Goal: Task Accomplishment & Management: Use online tool/utility

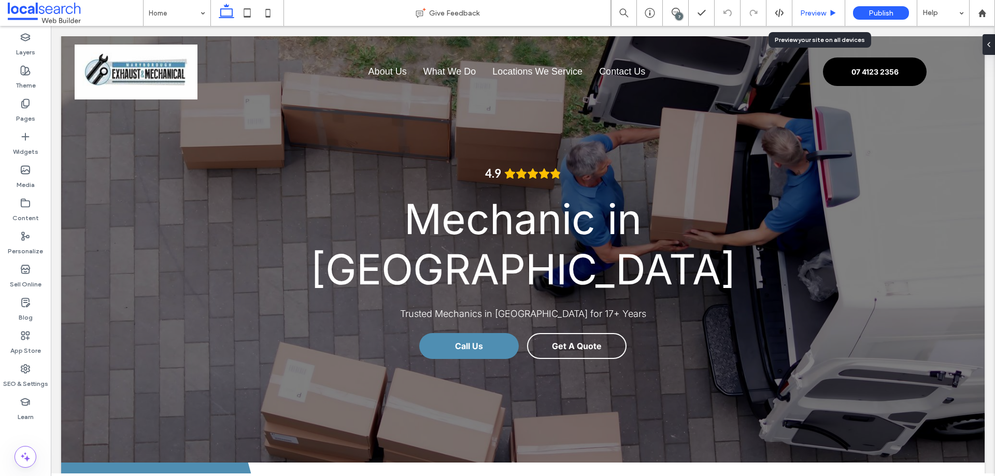
click at [809, 19] on div "Preview" at bounding box center [819, 13] width 53 height 26
click at [819, 17] on span "Preview" at bounding box center [813, 13] width 26 height 9
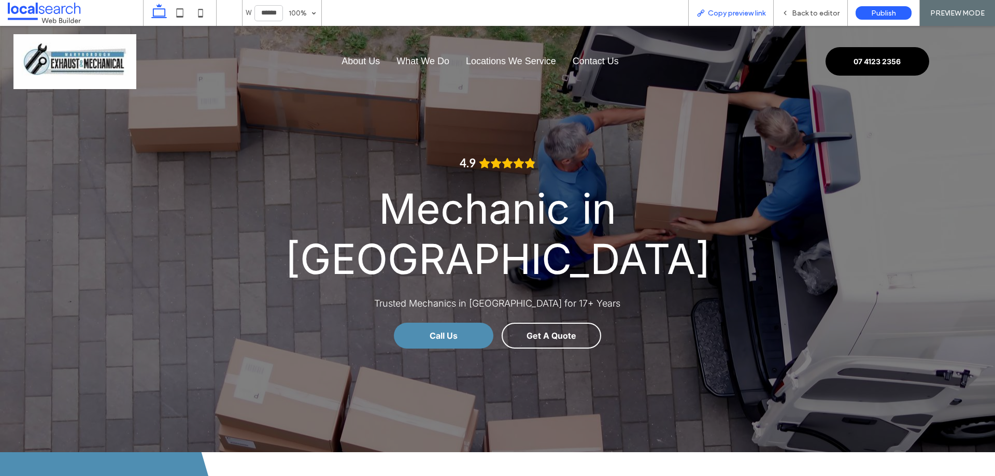
click at [731, 20] on div "Copy preview link" at bounding box center [732, 13] width 86 height 26
click at [730, 15] on span "Copy preview link" at bounding box center [737, 13] width 58 height 9
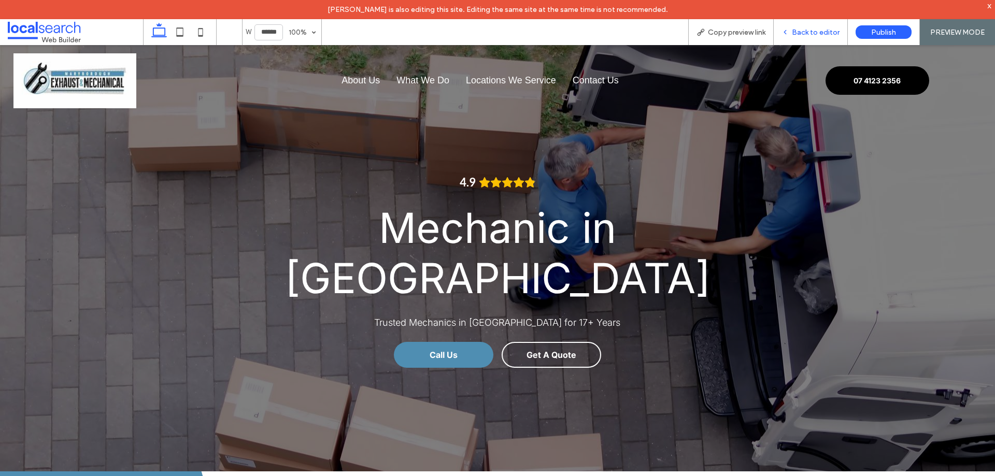
click at [809, 33] on span "Back to editor" at bounding box center [816, 32] width 48 height 9
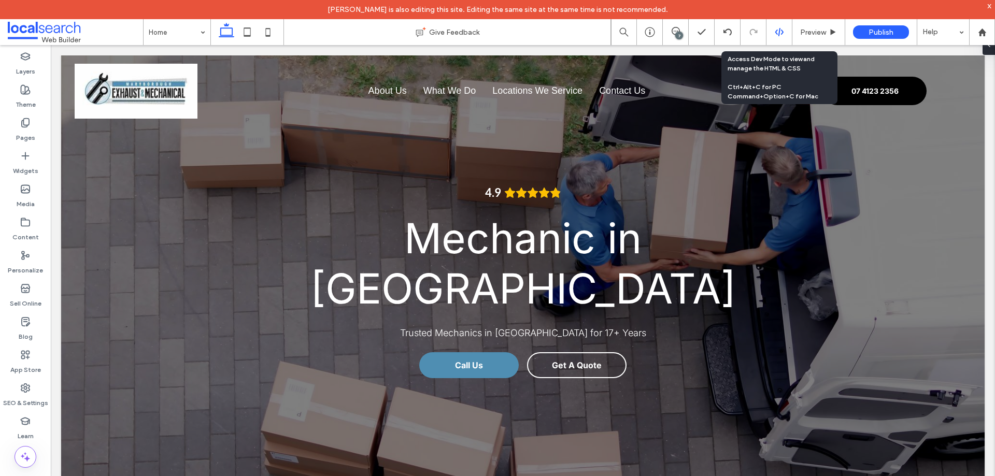
click at [784, 32] on div at bounding box center [779, 31] width 25 height 9
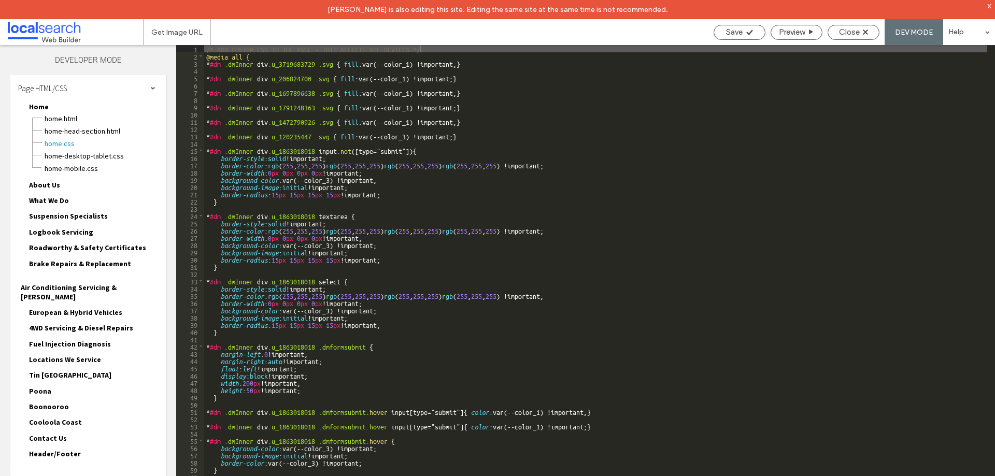
click at [57, 476] on span "Site HTML/CSS" at bounding box center [40, 483] width 44 height 10
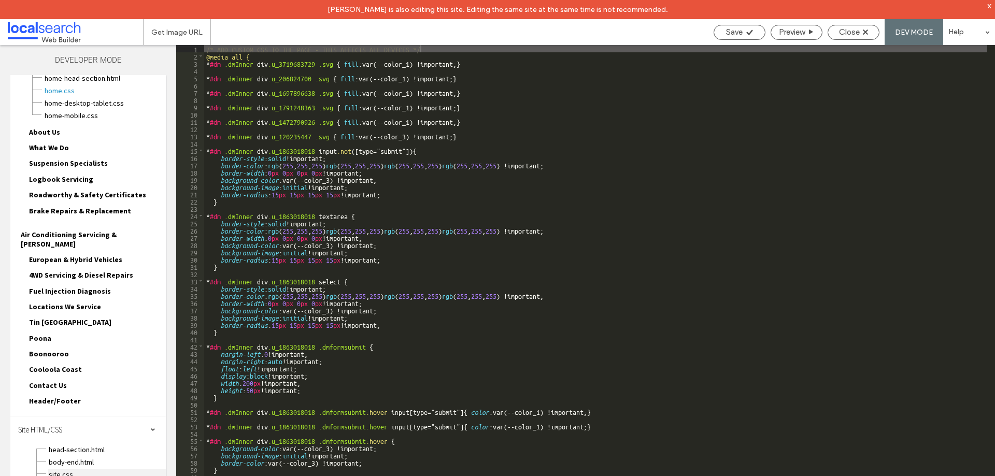
scroll to position [93, 0]
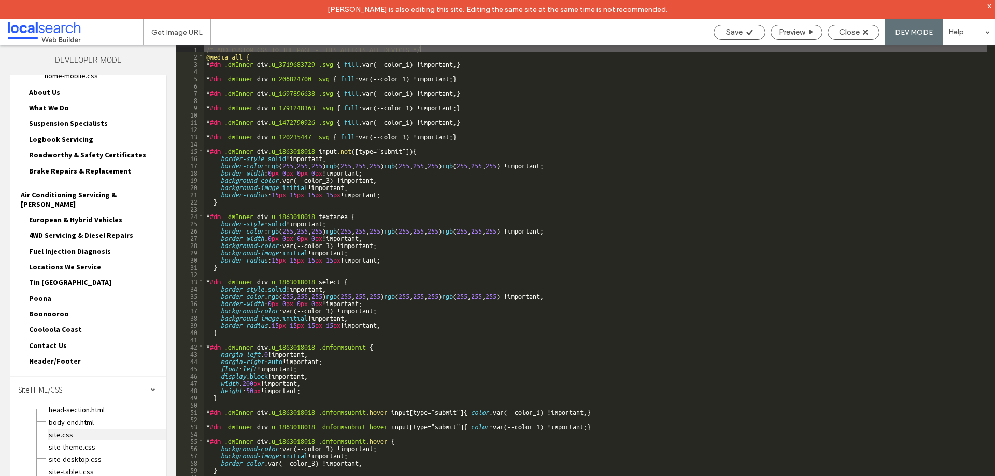
click at [69, 430] on span "site.css" at bounding box center [107, 435] width 118 height 10
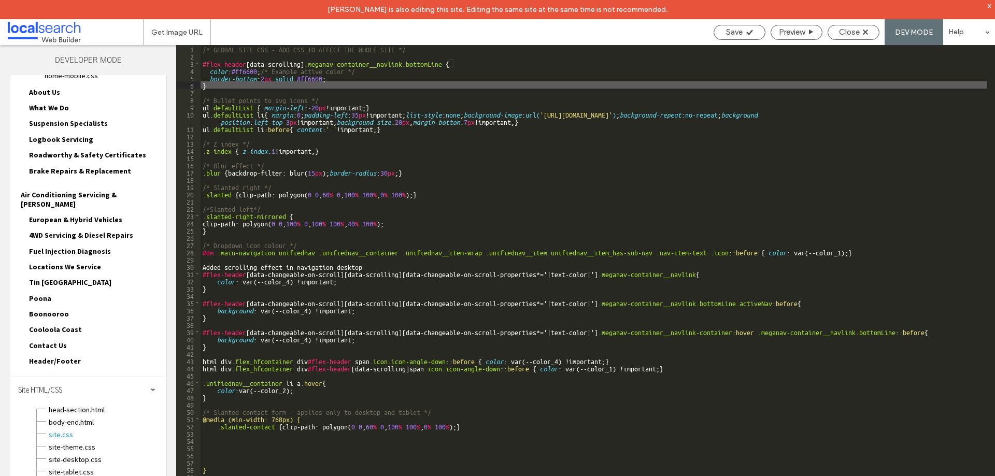
click at [253, 70] on div "/* GLOBAL SITE CSS - ADD CSS TO AFFECT THE WHOLE SITE */ #flex-header [ data-sc…" at bounding box center [594, 277] width 787 height 465
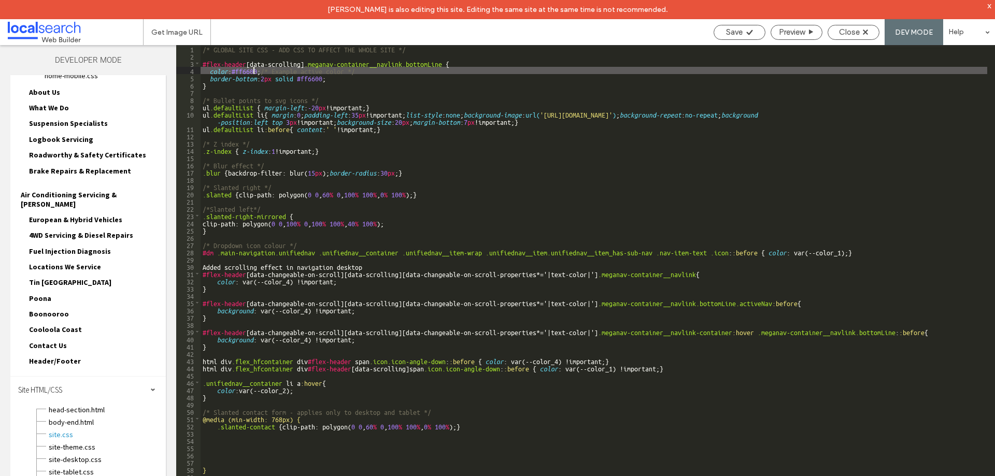
click at [253, 70] on div "/* GLOBAL SITE CSS - ADD CSS TO AFFECT THE WHOLE SITE */ #flex-header [ data-sc…" at bounding box center [594, 277] width 787 height 465
type textarea "**"
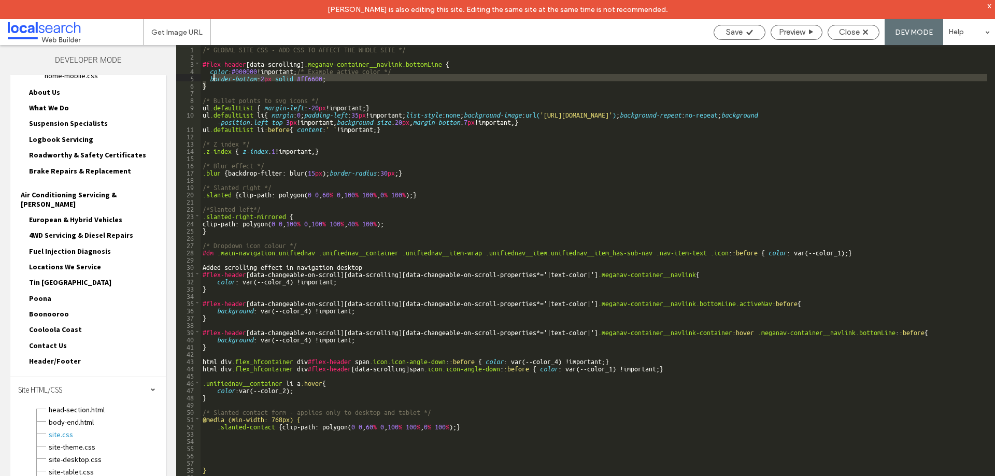
drag, startPoint x: 338, startPoint y: 82, endPoint x: 212, endPoint y: 78, distance: 125.5
click at [212, 78] on div "/* GLOBAL SITE CSS - ADD CSS TO AFFECT THE WHOLE SITE */ #flex-header [ data-sc…" at bounding box center [594, 277] width 787 height 465
click at [288, 80] on div "/* GLOBAL SITE CSS - ADD CSS TO AFFECT THE WHOLE SITE */ #flex-header [ data-sc…" at bounding box center [594, 270] width 787 height 451
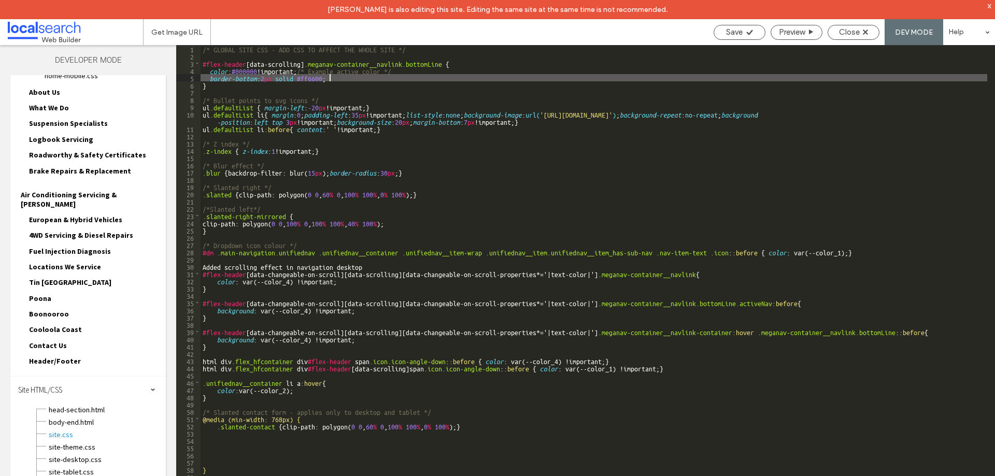
click at [347, 76] on div "/* GLOBAL SITE CSS - ADD CSS TO AFFECT THE WHOLE SITE */ #flex-header [ data-sc…" at bounding box center [594, 277] width 787 height 465
drag, startPoint x: 347, startPoint y: 76, endPoint x: 197, endPoint y: 76, distance: 149.8
click at [197, 76] on div "** 1 2 3 4 5 6 7 8 9 10 11 12 13 14 15 16 17 18 19 20 21 22 23 24 25 26 27 28 2…" at bounding box center [585, 270] width 819 height 451
click at [726, 34] on span "Save" at bounding box center [734, 31] width 17 height 9
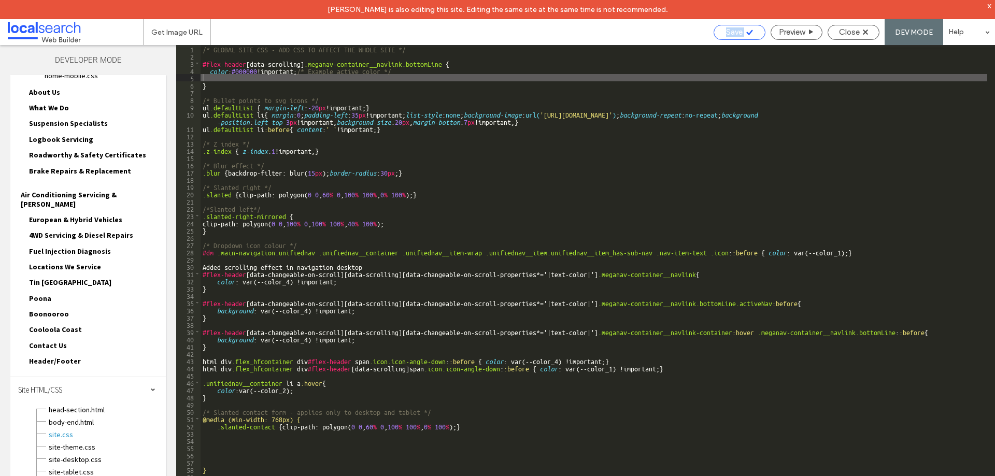
click at [726, 34] on span "Save" at bounding box center [734, 31] width 17 height 9
click at [840, 35] on span "Close" at bounding box center [849, 31] width 21 height 9
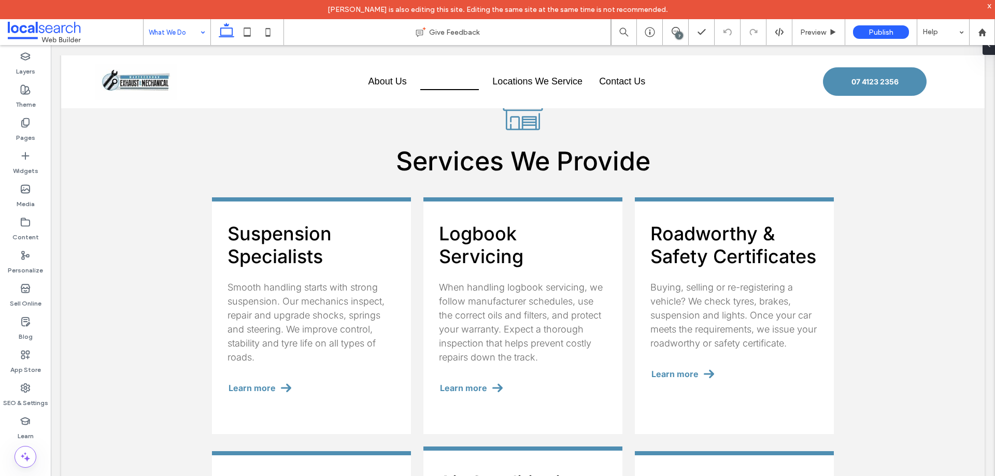
scroll to position [363, 0]
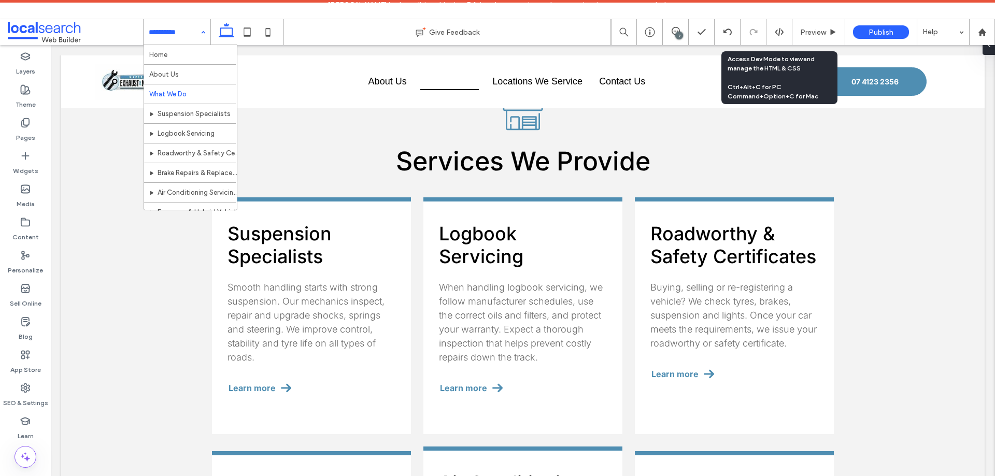
click at [775, 30] on div at bounding box center [779, 31] width 25 height 9
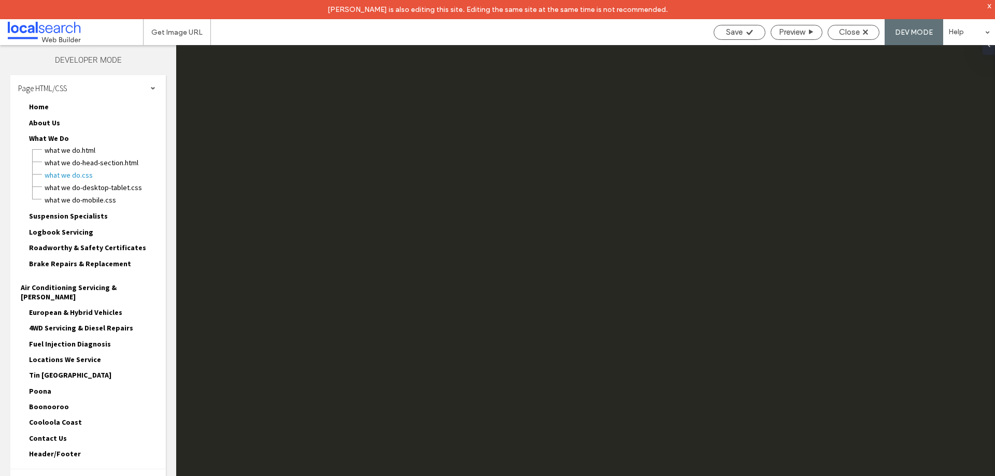
scroll to position [0, 0]
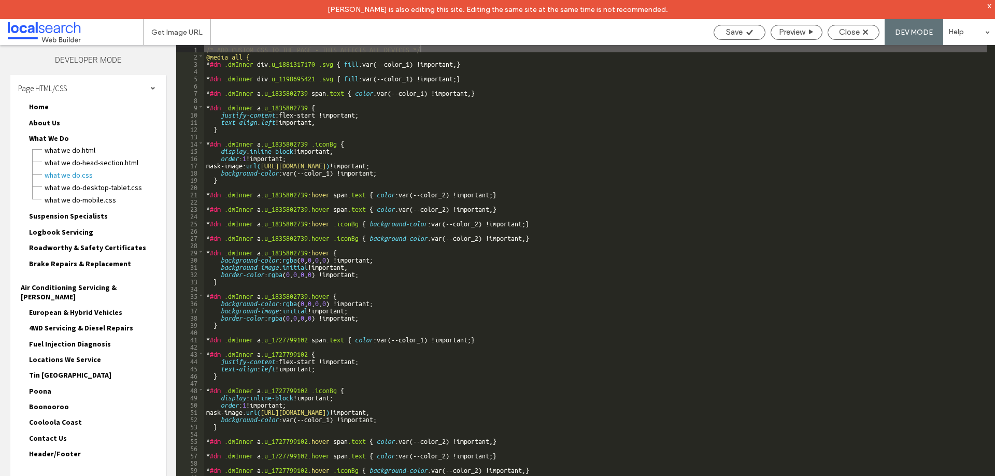
click at [88, 470] on div "Site HTML/CSS" at bounding box center [88, 483] width 156 height 26
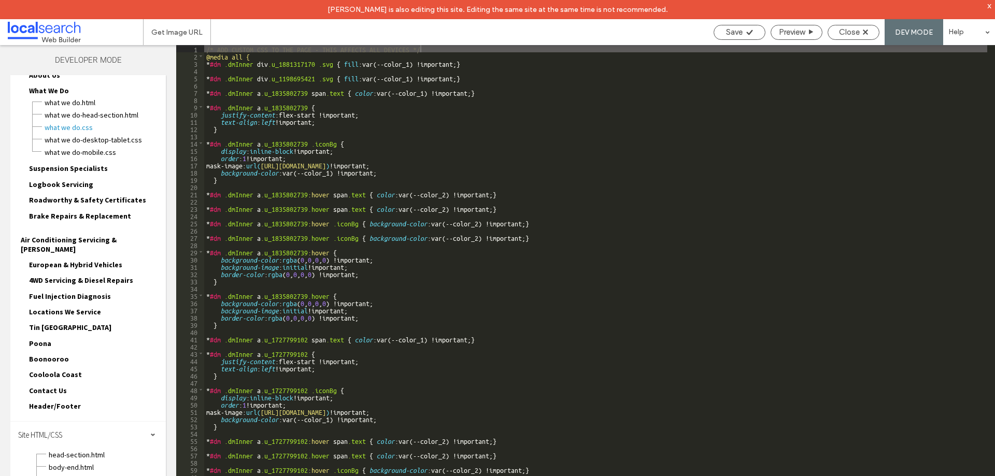
scroll to position [93, 0]
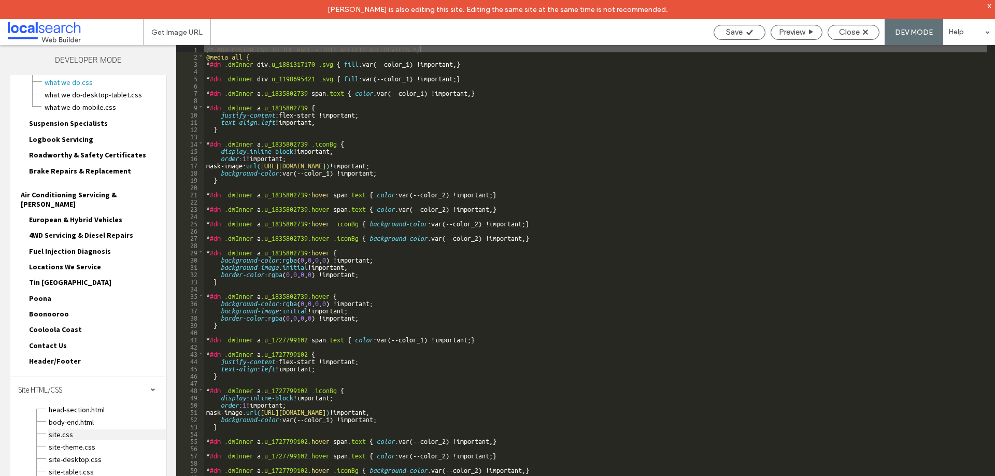
click at [75, 430] on span "site.css" at bounding box center [107, 435] width 118 height 10
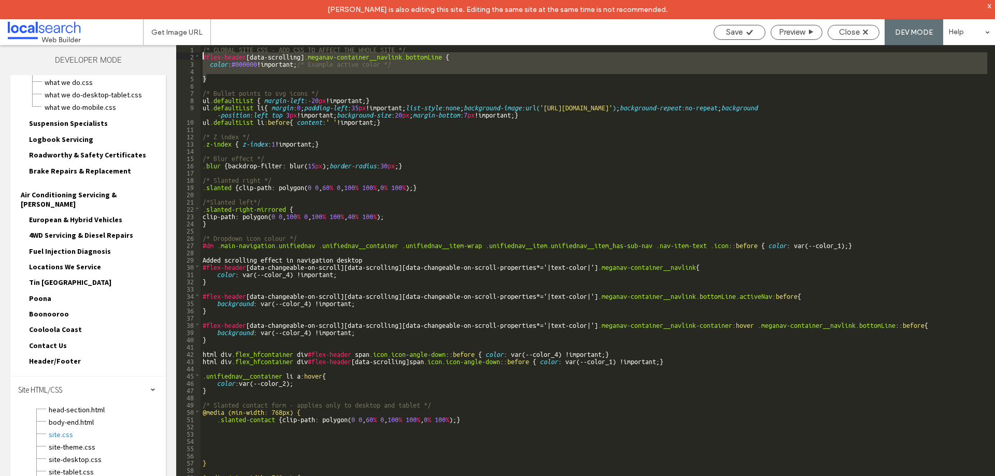
drag, startPoint x: 218, startPoint y: 79, endPoint x: 189, endPoint y: 54, distance: 38.2
click at [189, 54] on div "** 1 2 3 4 5 6 7 8 9 10 11 12 13 14 15 16 17 18 19 20 21 22 23 24 25 26 27 28 2…" at bounding box center [585, 270] width 819 height 451
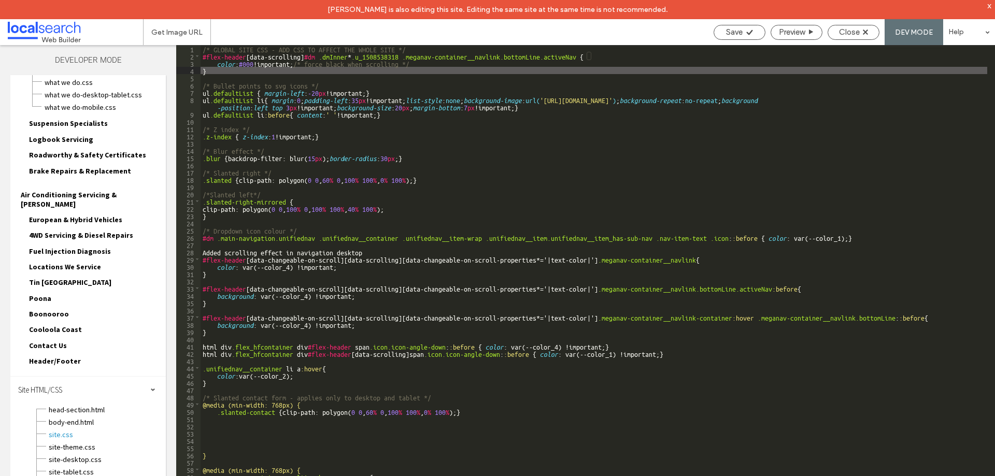
click at [258, 64] on div "/* GLOBAL SITE CSS - ADD CSS TO AFFECT THE WHOLE SITE */ #flex-header [ data-sc…" at bounding box center [594, 277] width 787 height 465
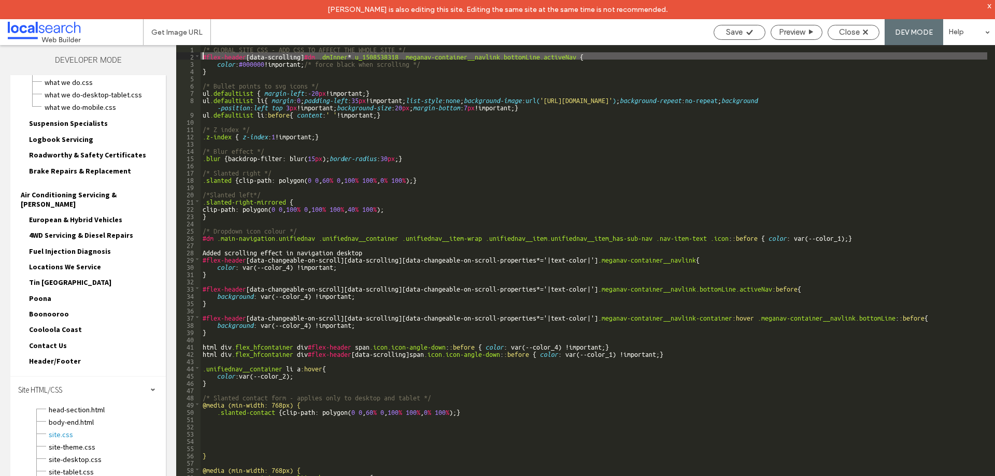
click at [203, 57] on div "/* GLOBAL SITE CSS - ADD CSS TO AFFECT THE WHOLE SITE */ #flex-header [ data-sc…" at bounding box center [594, 277] width 787 height 465
type textarea "**"
click at [738, 34] on span "Save" at bounding box center [734, 31] width 17 height 9
click at [738, 34] on div "Get Image URL Save Preview Close DEV MODE Help Design Panel Site Comments Team …" at bounding box center [497, 238] width 995 height 476
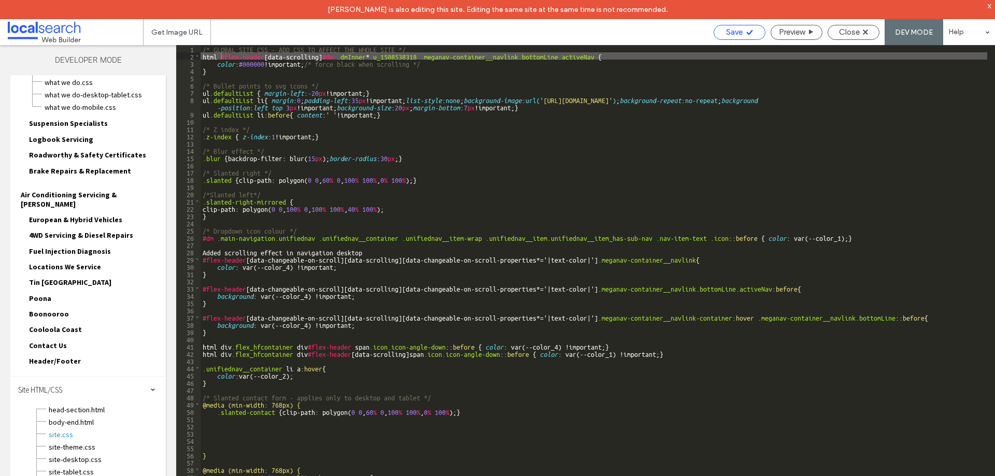
click at [738, 34] on div at bounding box center [497, 238] width 995 height 476
click at [853, 32] on span "Close" at bounding box center [849, 31] width 21 height 9
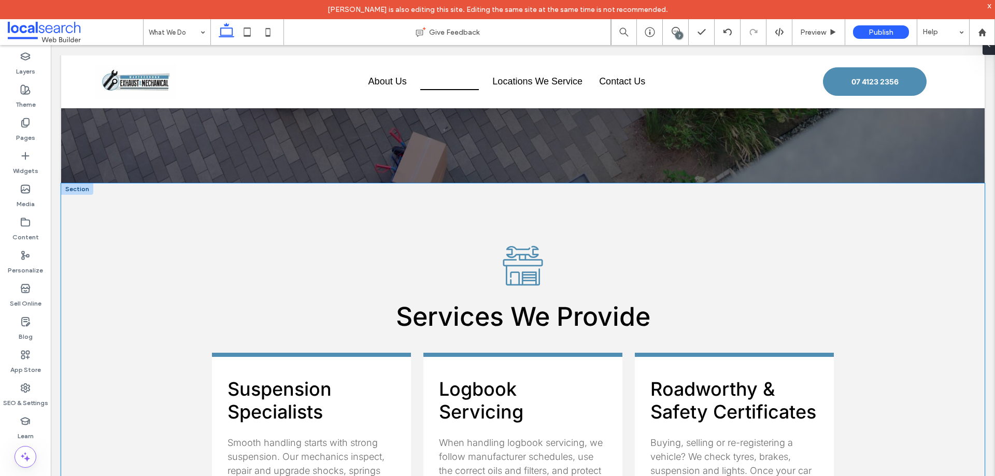
scroll to position [0, 0]
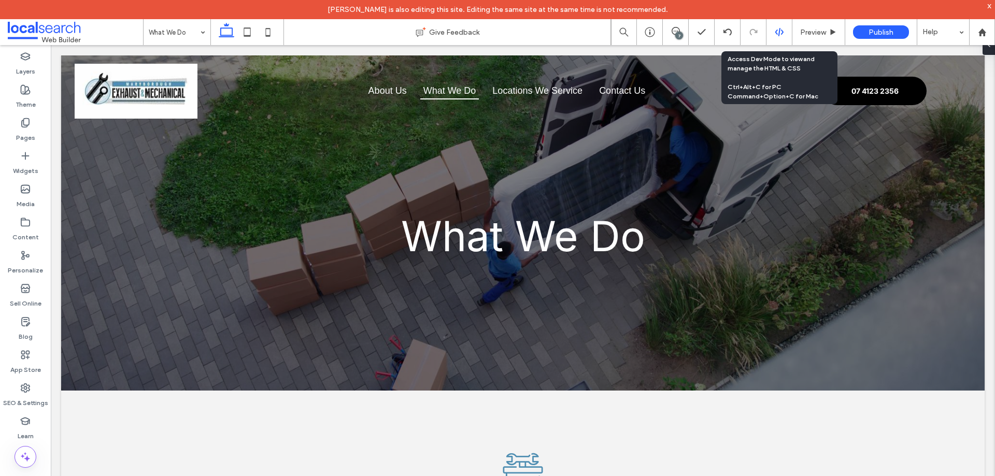
click at [782, 33] on use at bounding box center [779, 32] width 8 height 8
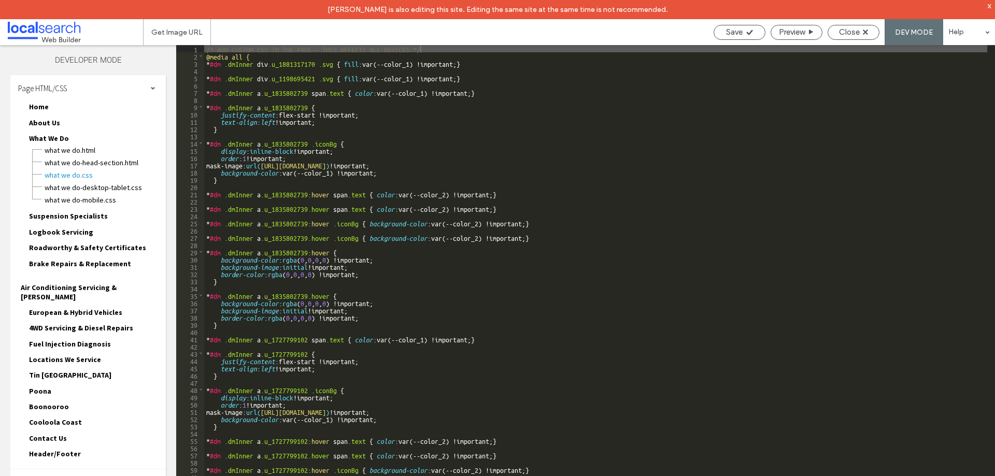
click at [80, 470] on div "Site HTML/CSS" at bounding box center [88, 483] width 156 height 26
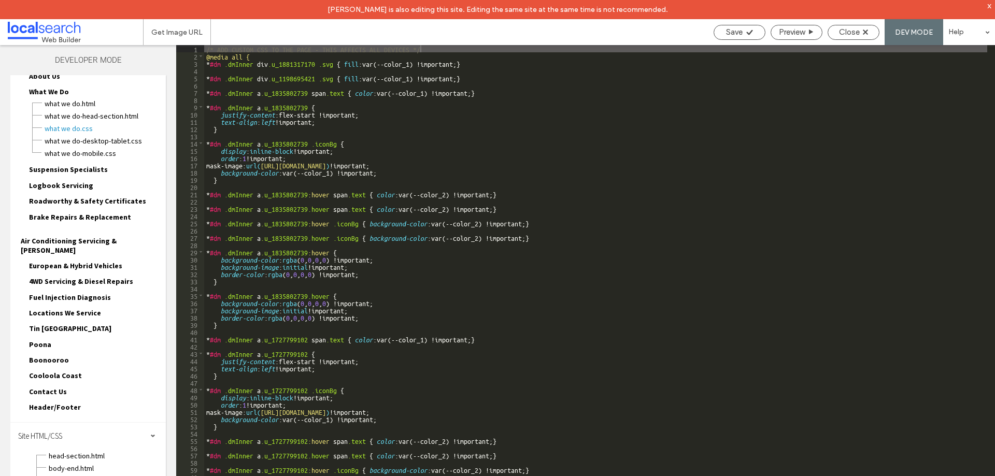
scroll to position [93, 0]
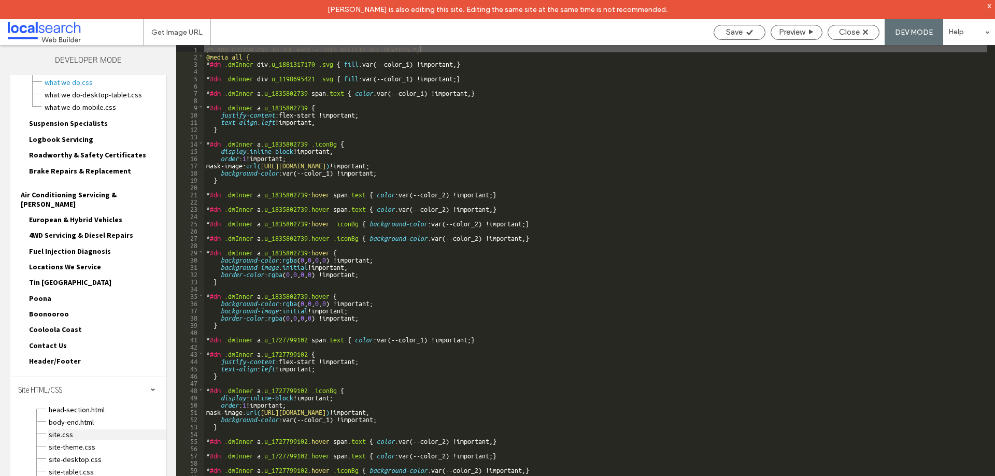
click at [69, 430] on span "site.css" at bounding box center [107, 435] width 118 height 10
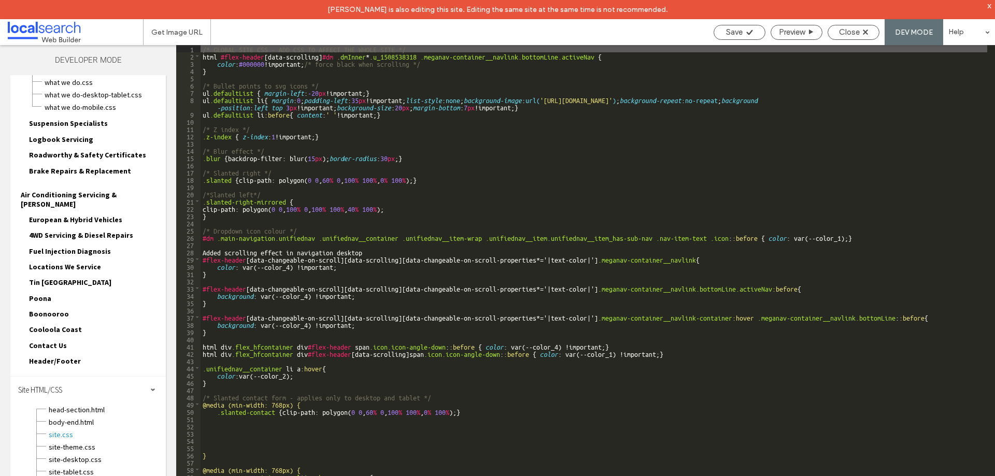
click at [258, 66] on div "/* GLOBAL SITE CSS - ADD CSS TO AFFECT THE WHOLE SITE */ html #flex-header [ da…" at bounding box center [594, 277] width 787 height 465
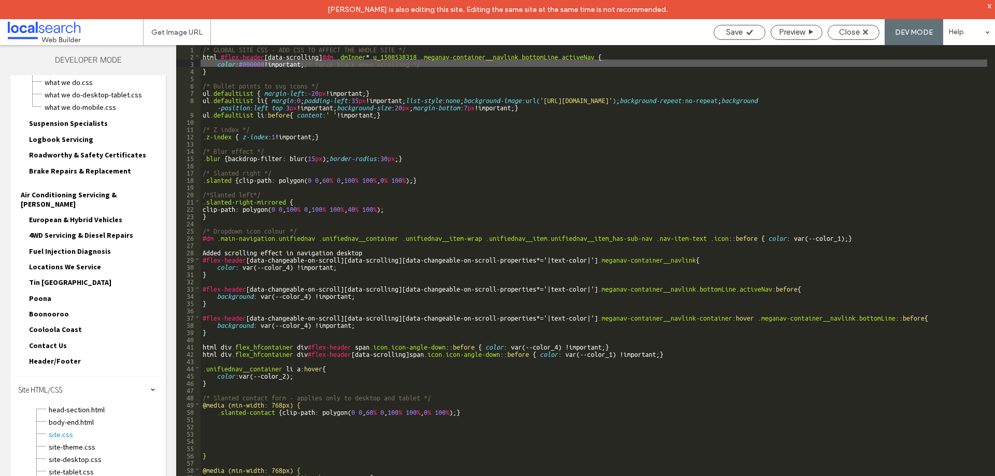
click at [341, 280] on div "/* GLOBAL SITE CSS - ADD CSS TO AFFECT THE WHOLE SITE */ html #flex-header [ da…" at bounding box center [594, 277] width 787 height 465
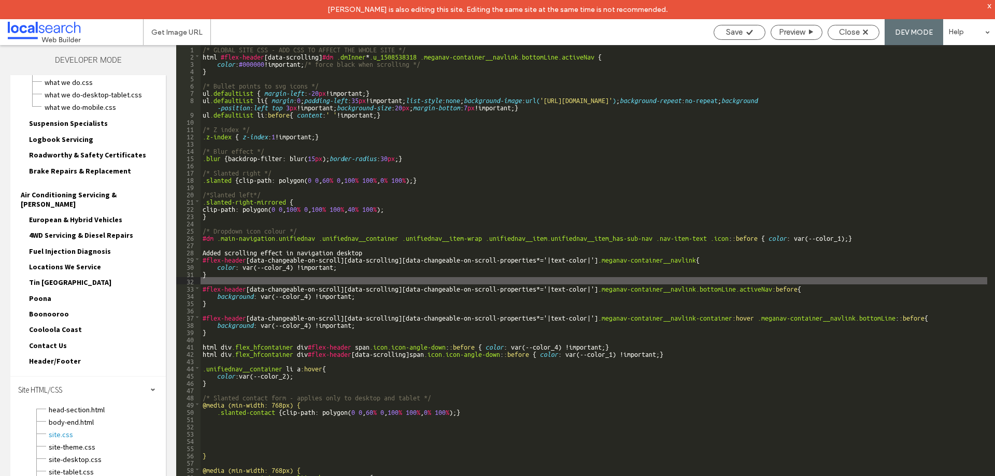
scroll to position [62, 0]
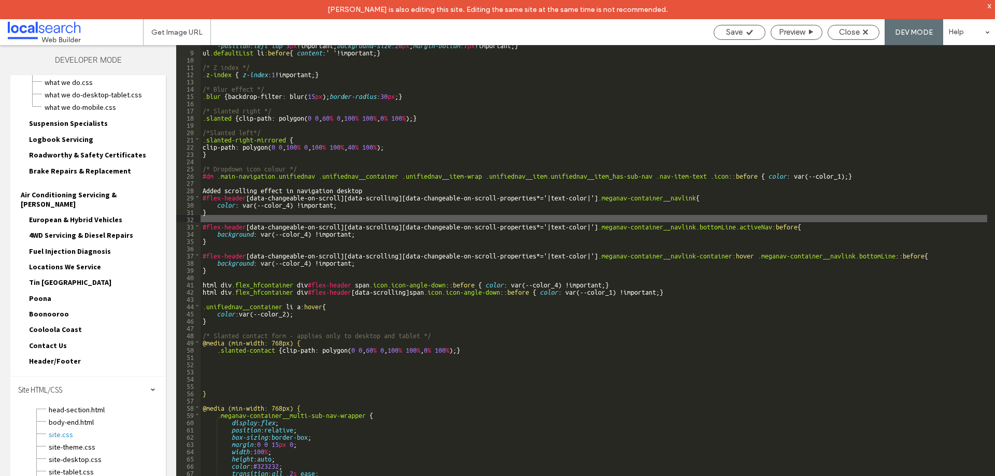
click at [377, 291] on div "ul .defaultList li { margin : 0 ; padding-left : 35 px !important; list-style :…" at bounding box center [594, 270] width 787 height 472
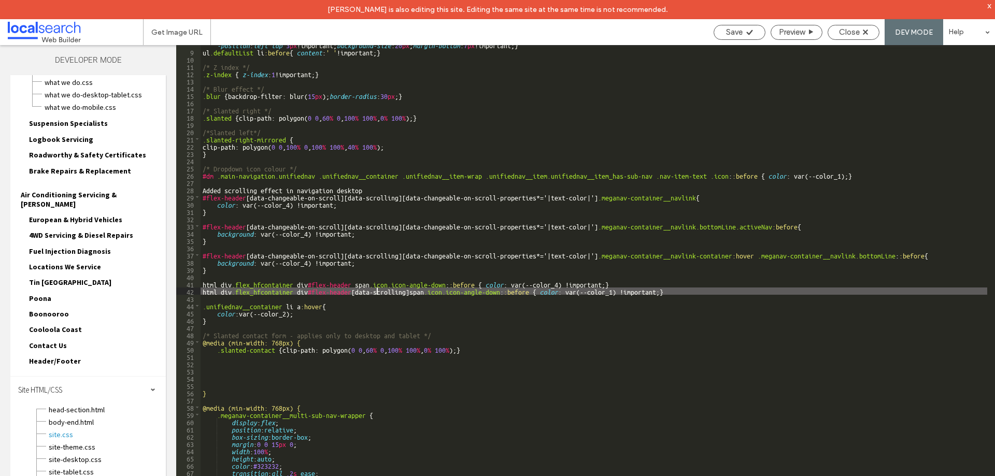
click at [377, 291] on div "ul .defaultList li { margin : 0 ; padding-left : 35 px !important; list-style :…" at bounding box center [594, 270] width 787 height 472
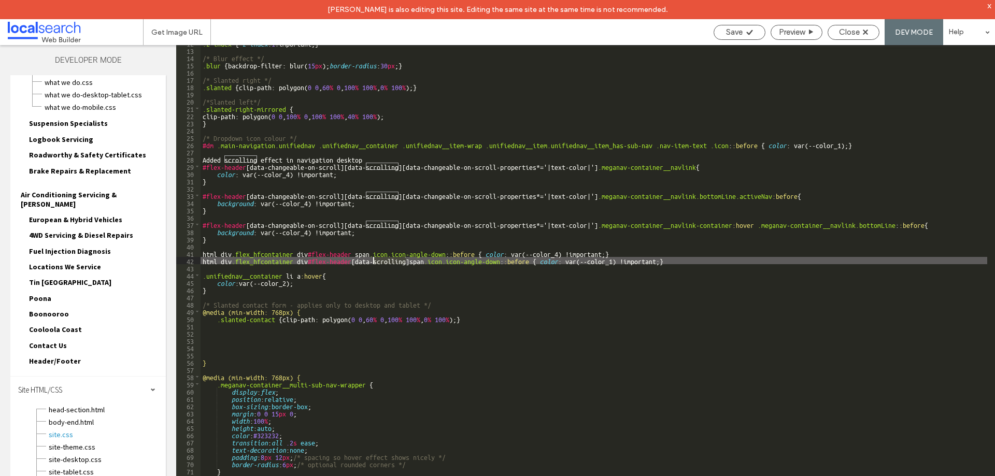
scroll to position [62, 0]
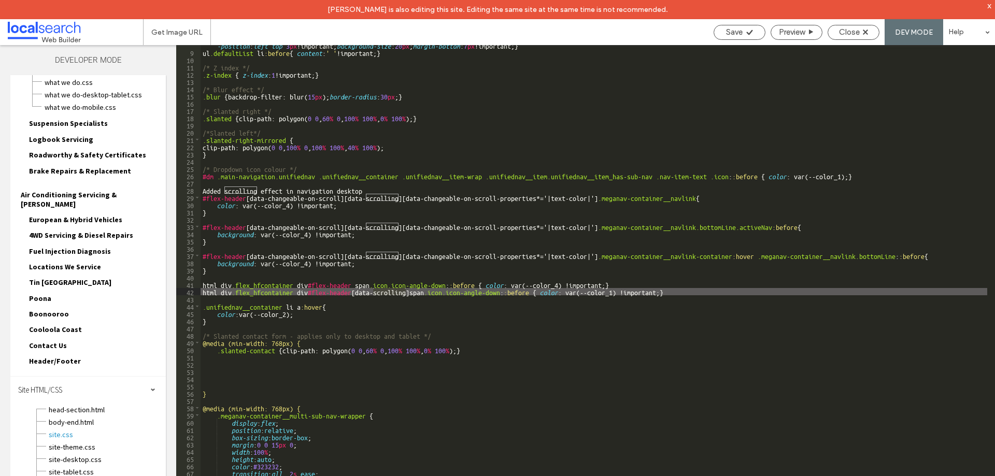
click at [261, 243] on div "ul .defaultList li { margin : 0 ; padding-left : 35 px !important; list-style :…" at bounding box center [594, 270] width 787 height 472
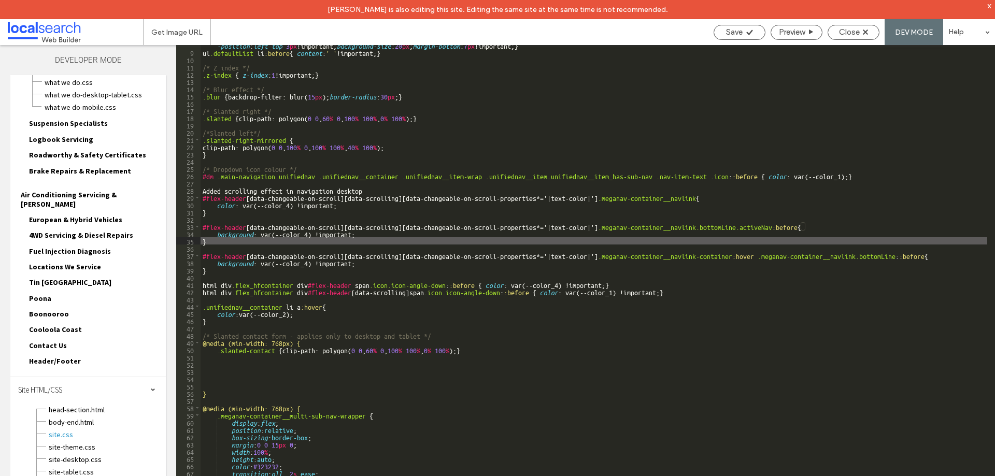
click at [245, 265] on div "ul .defaultList li { margin : 0 ; padding-left : 35 px !important; list-style :…" at bounding box center [594, 270] width 787 height 472
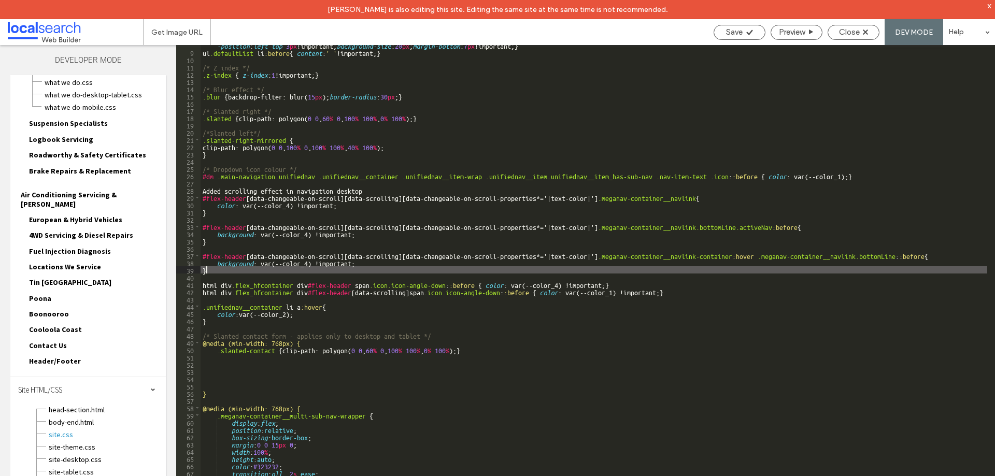
click at [228, 273] on div "ul .defaultList li { margin : 0 ; padding-left : 35 px !important; list-style :…" at bounding box center [594, 270] width 787 height 472
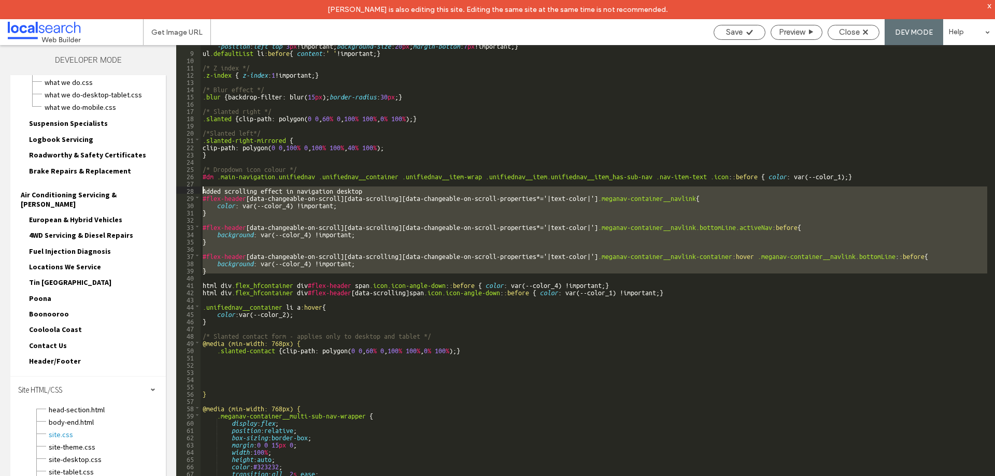
drag, startPoint x: 228, startPoint y: 274, endPoint x: 203, endPoint y: 191, distance: 86.8
click at [203, 191] on div "ul .defaultList li { margin : 0 ; padding-left : 35 px !important; list-style :…" at bounding box center [594, 270] width 787 height 472
click at [482, 368] on div "ul .defaultList li { margin : 0 ; padding-left : 35 px !important; list-style :…" at bounding box center [594, 270] width 787 height 472
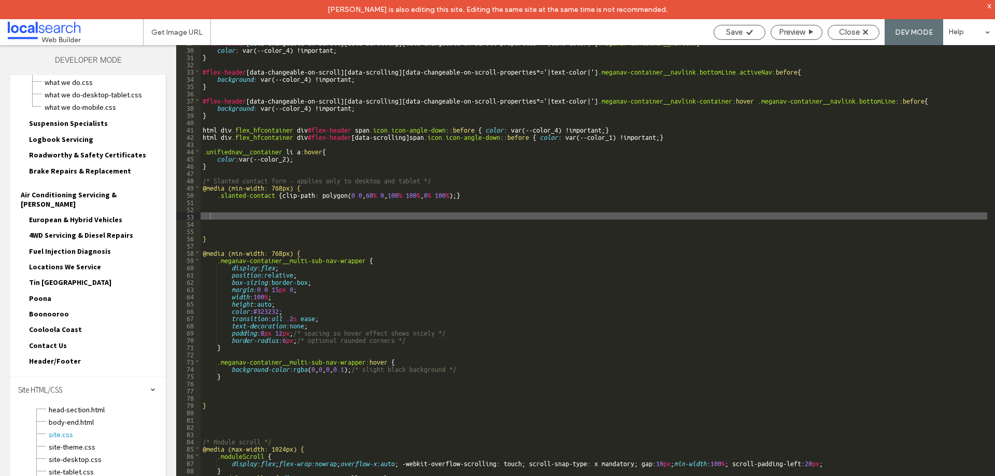
scroll to position [217, 0]
click at [104, 442] on span "site-theme.css" at bounding box center [107, 447] width 118 height 10
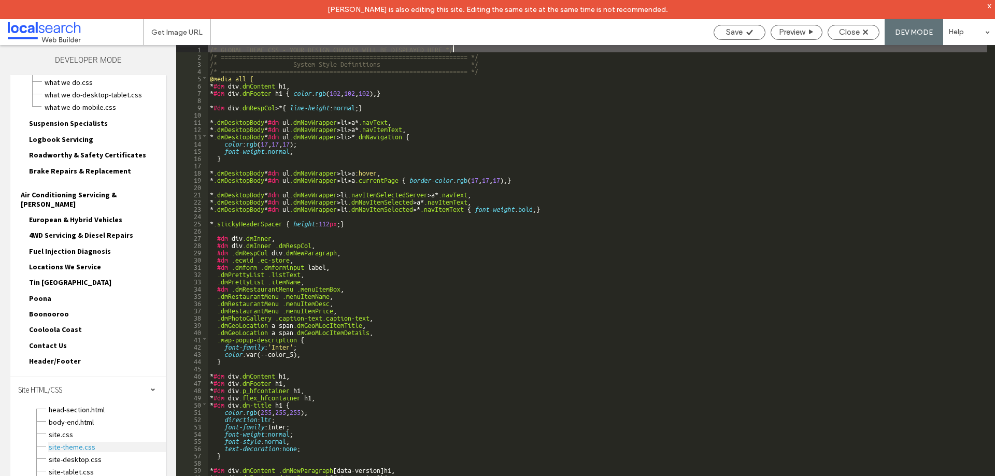
scroll to position [0, 0]
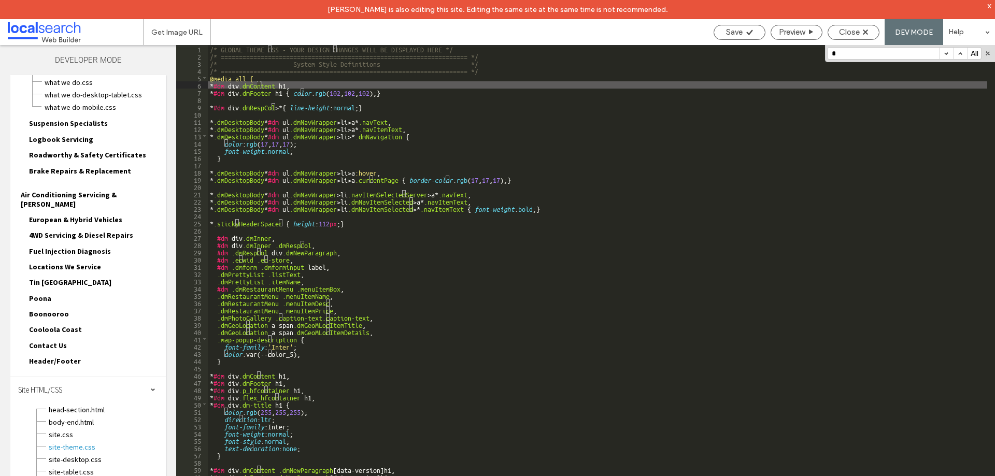
click at [877, 43] on div "Save Preview Close DEV MODE Help" at bounding box center [852, 32] width 287 height 26
click at [865, 51] on input "*" at bounding box center [883, 53] width 111 height 11
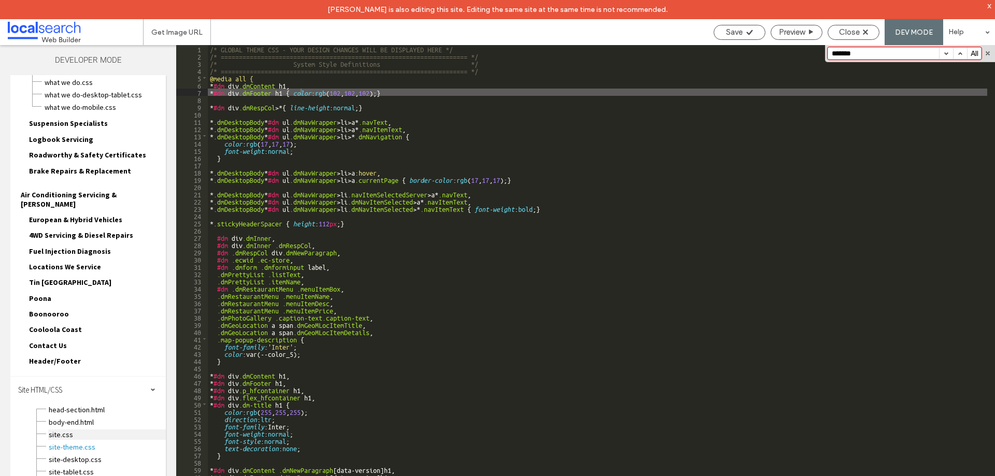
click at [62, 430] on span "site.css" at bounding box center [107, 435] width 118 height 10
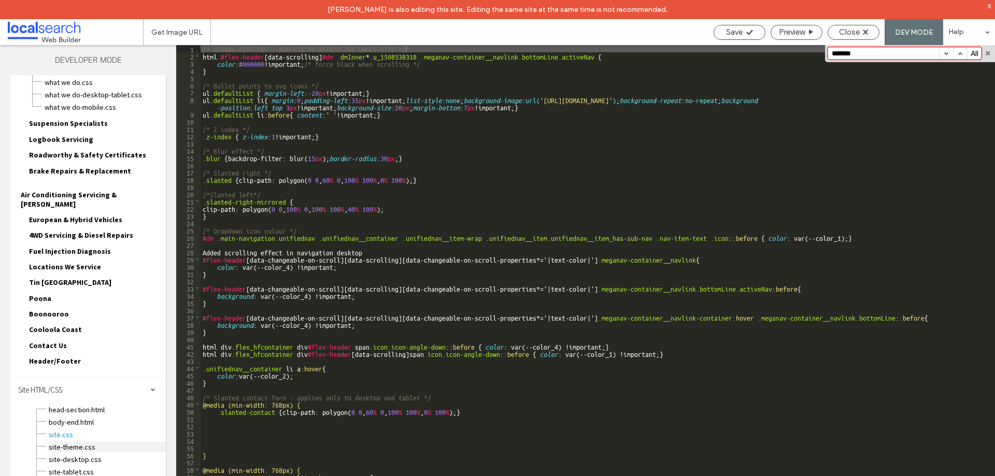
click at [80, 442] on span "site-theme.css" at bounding box center [107, 447] width 118 height 10
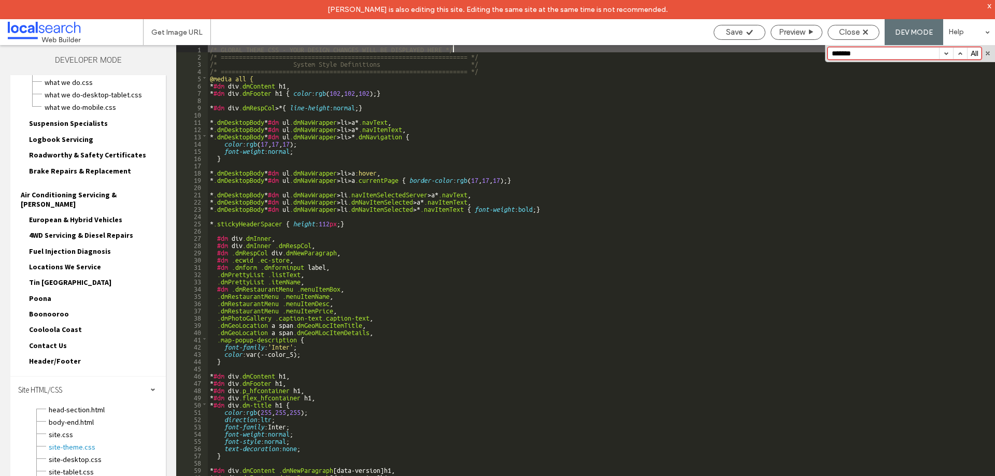
click at [854, 54] on input "*******" at bounding box center [883, 53] width 111 height 11
type input "*******"
click at [949, 51] on button "button" at bounding box center [946, 53] width 14 height 11
click at [960, 52] on button "button" at bounding box center [960, 53] width 14 height 11
click at [59, 430] on span "site.css" at bounding box center [107, 435] width 118 height 10
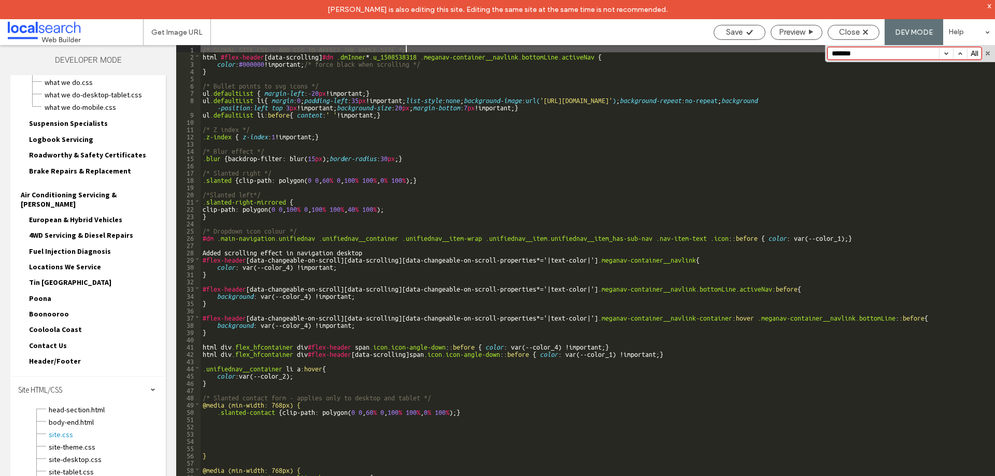
click at [601, 57] on div "/* GLOBAL SITE CSS - ADD CSS TO AFFECT THE WHOLE SITE */ html #flex-header [ da…" at bounding box center [594, 277] width 787 height 465
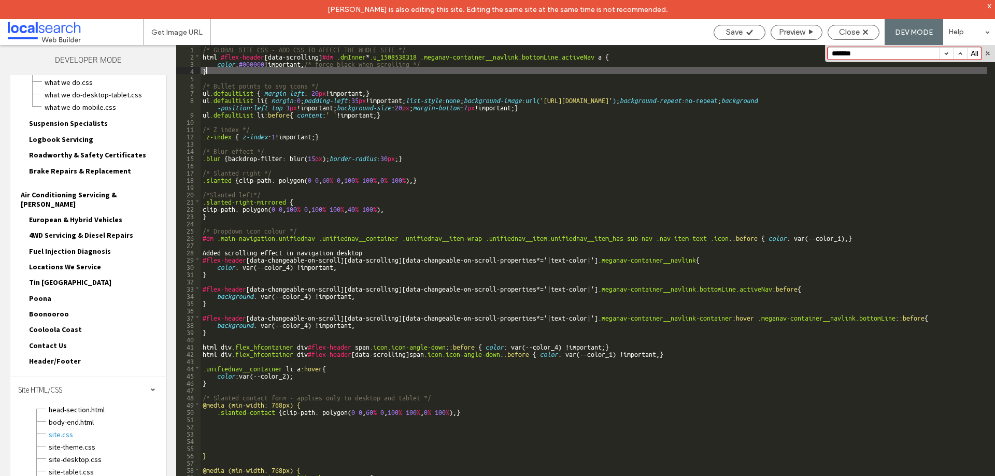
click at [613, 73] on div "/* GLOBAL SITE CSS - ADD CSS TO AFFECT THE WHOLE SITE */ html #flex-header [ da…" at bounding box center [594, 277] width 787 height 465
click at [743, 37] on div "Save" at bounding box center [740, 32] width 52 height 15
drag, startPoint x: 214, startPoint y: 74, endPoint x: 198, endPoint y: 54, distance: 25.8
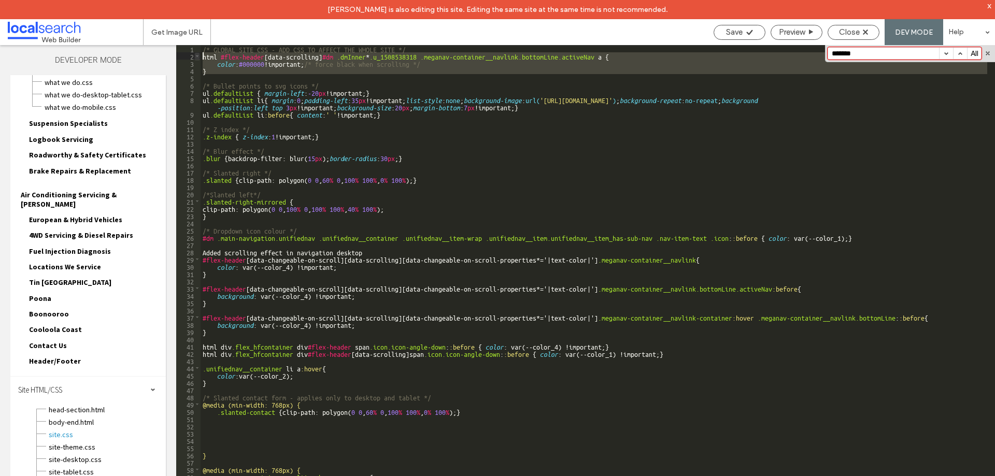
click at [198, 54] on div "** 1 2 3 4 5 6 7 8 9 10 11 12 13 14 15 16 17 18 19 20 21 22 23 24 25 26 27 28 2…" at bounding box center [585, 270] width 819 height 451
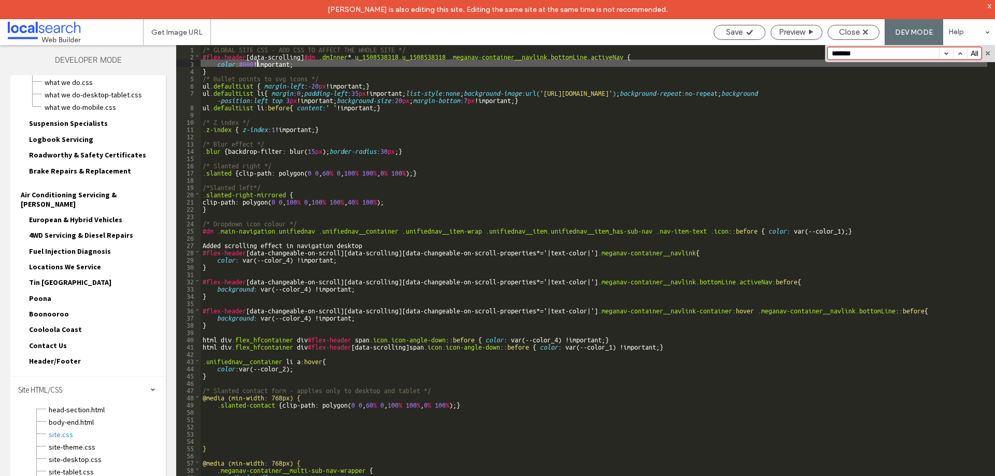
click at [257, 63] on div "/* GLOBAL SITE CSS - ADD CSS TO AFFECT THE WHOLE SITE */ #flex-header [ data-sc…" at bounding box center [594, 277] width 787 height 465
type textarea "**"
click at [729, 36] on span "Save" at bounding box center [734, 31] width 17 height 9
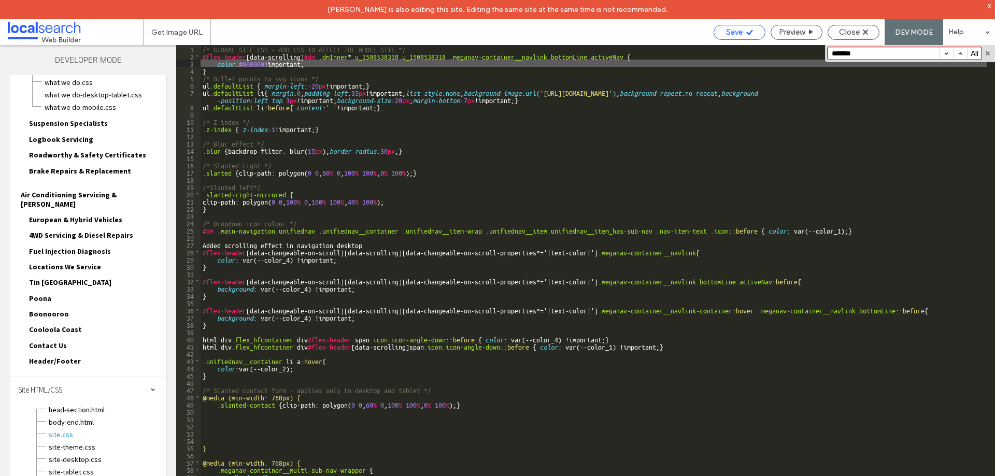
click at [729, 36] on div at bounding box center [497, 238] width 995 height 476
click at [841, 35] on span "Close" at bounding box center [849, 31] width 21 height 9
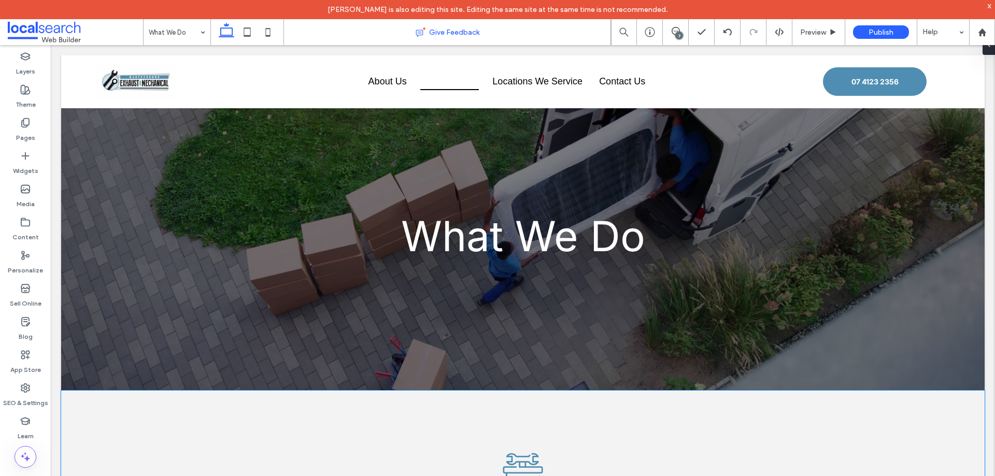
scroll to position [207, 0]
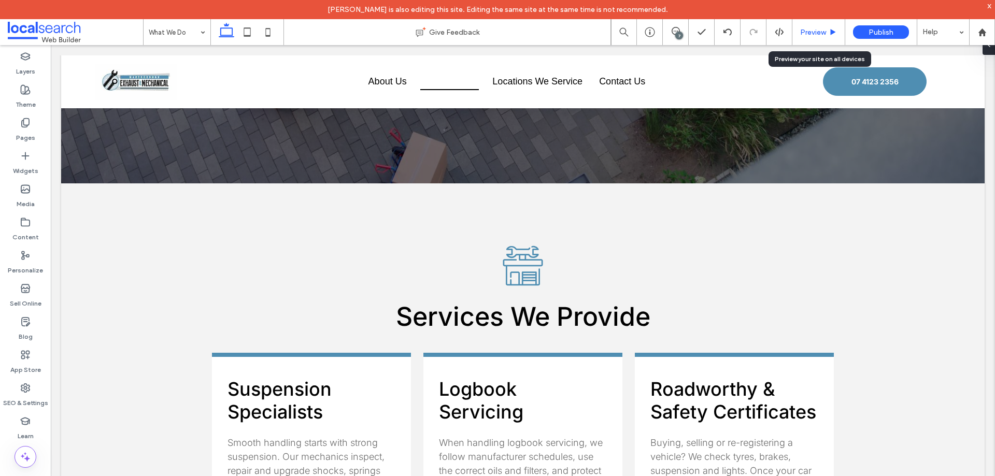
click at [803, 35] on span "Preview" at bounding box center [813, 32] width 26 height 9
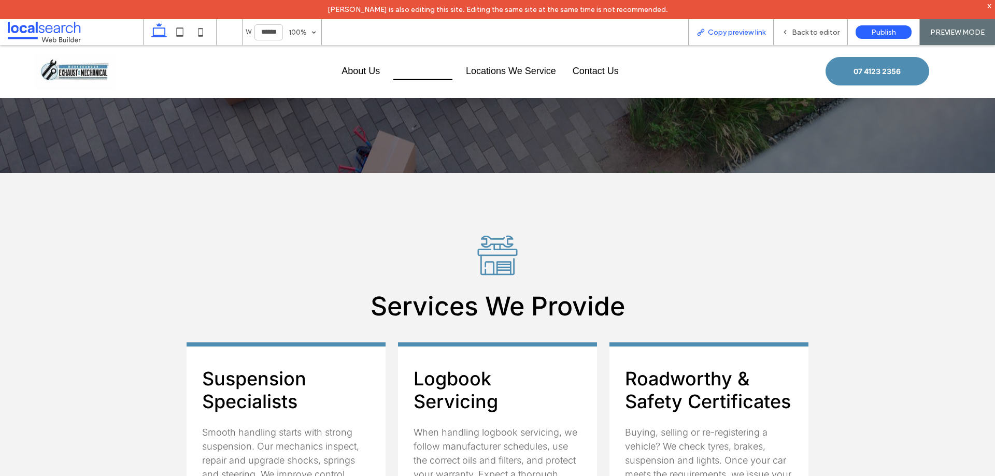
scroll to position [197, 0]
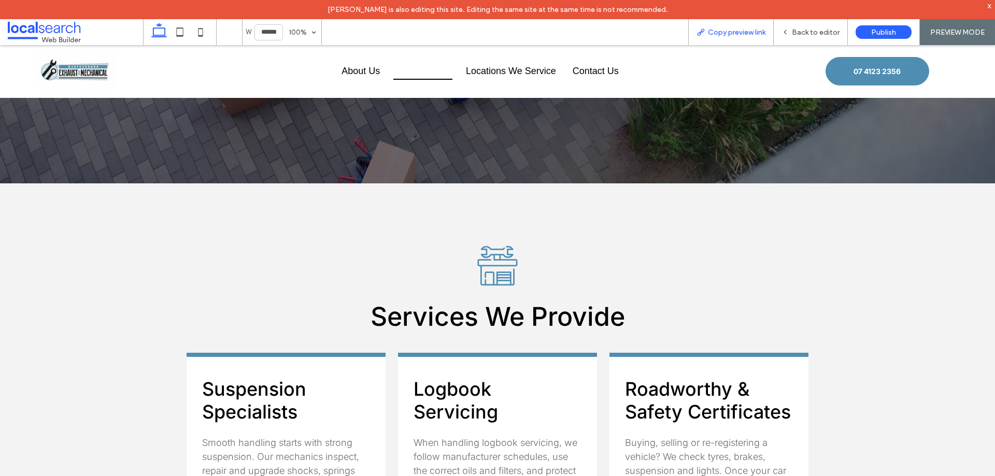
click at [751, 35] on span "Copy preview link" at bounding box center [737, 32] width 58 height 9
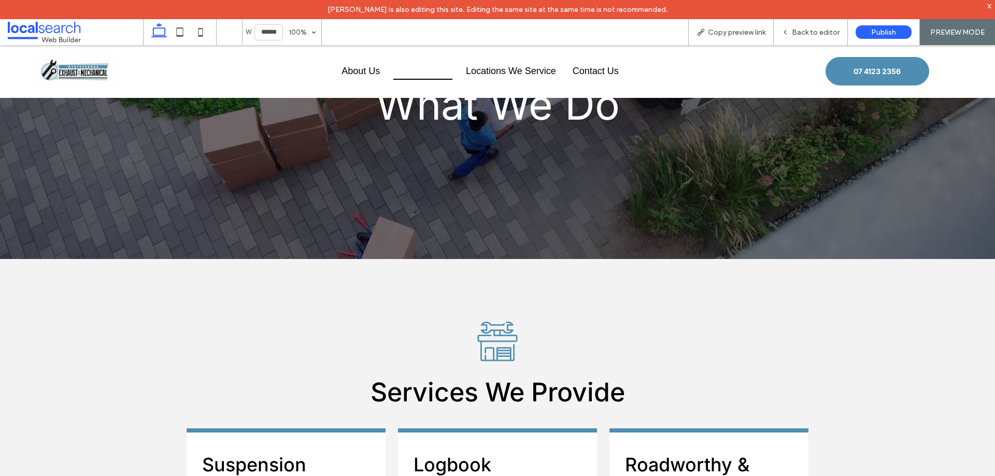
scroll to position [0, 0]
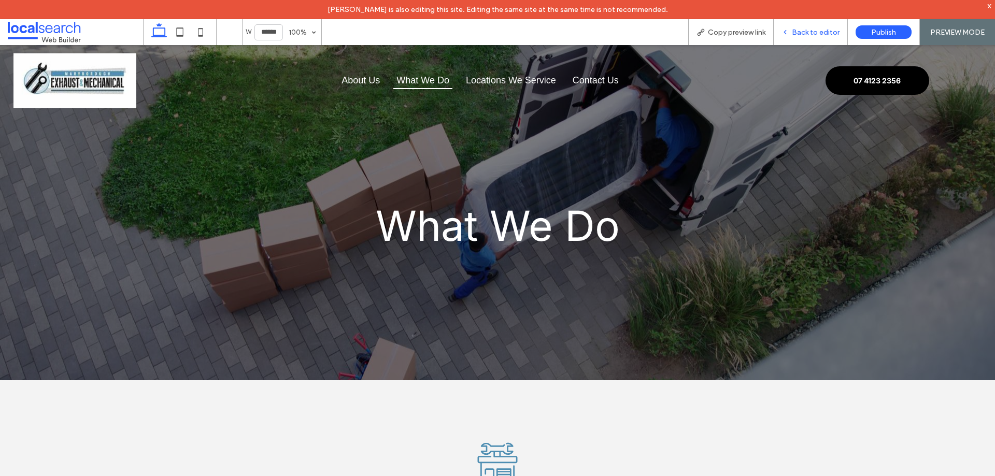
click at [805, 34] on span "Back to editor" at bounding box center [816, 32] width 48 height 9
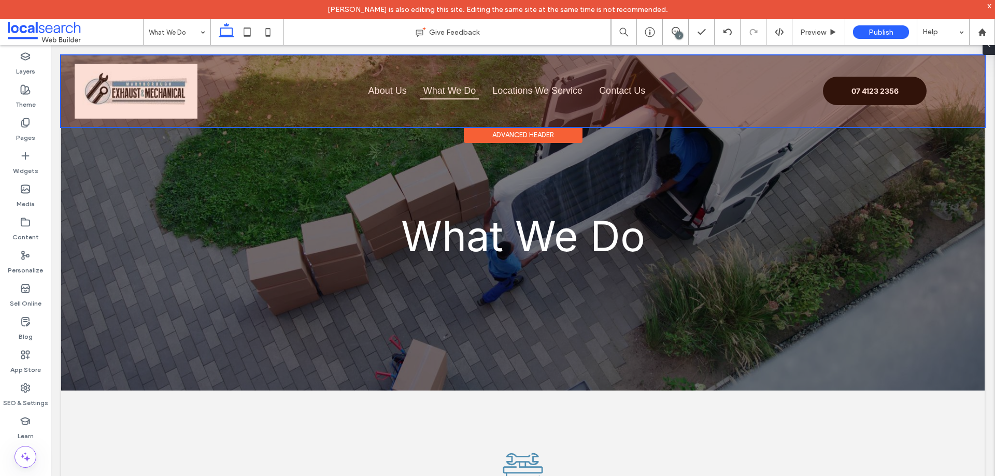
click at [580, 89] on div at bounding box center [523, 91] width 924 height 72
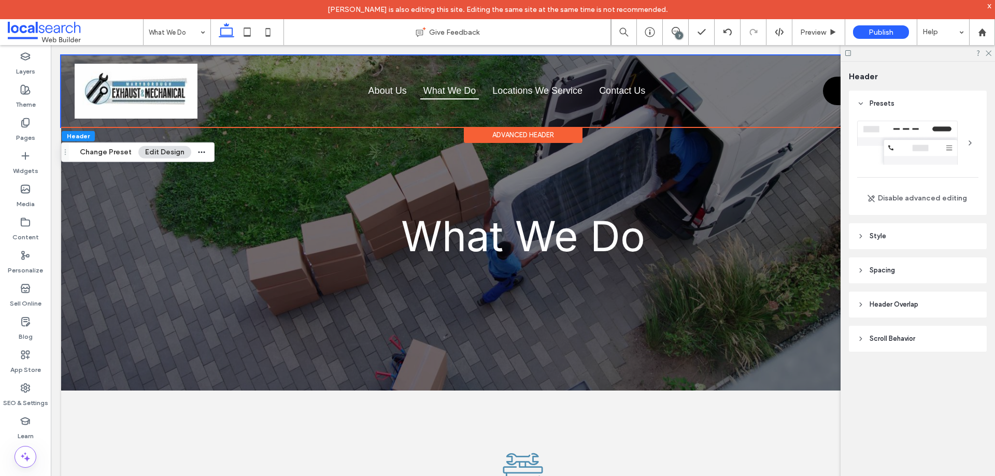
click at [913, 239] on header "Style" at bounding box center [918, 236] width 138 height 26
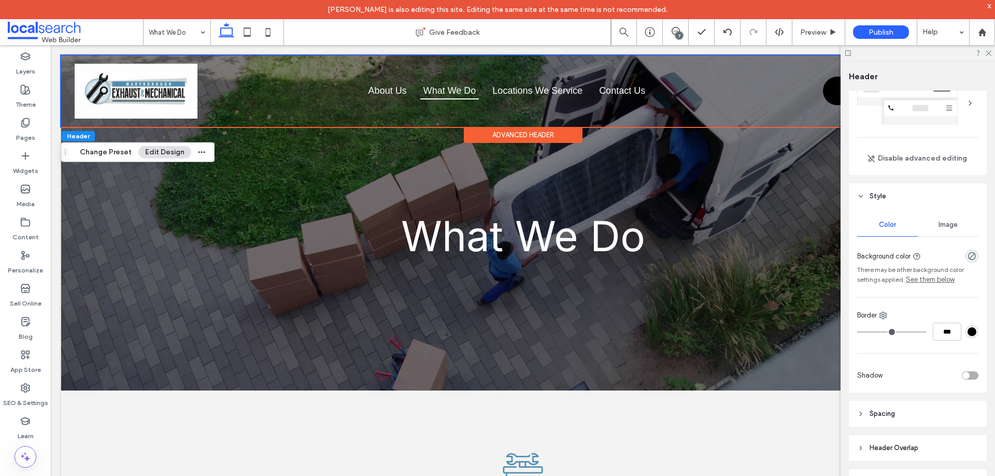
scroll to position [86, 0]
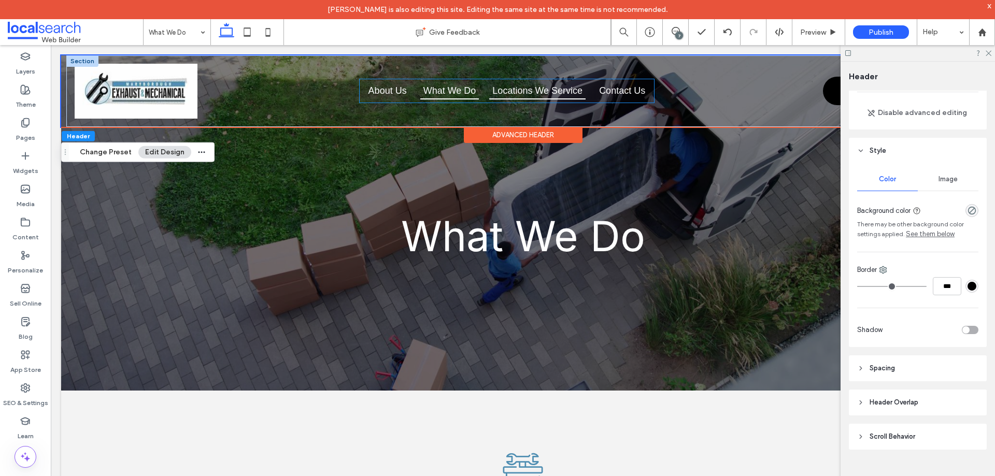
click at [510, 97] on link "Locations We Service" at bounding box center [537, 90] width 96 height 17
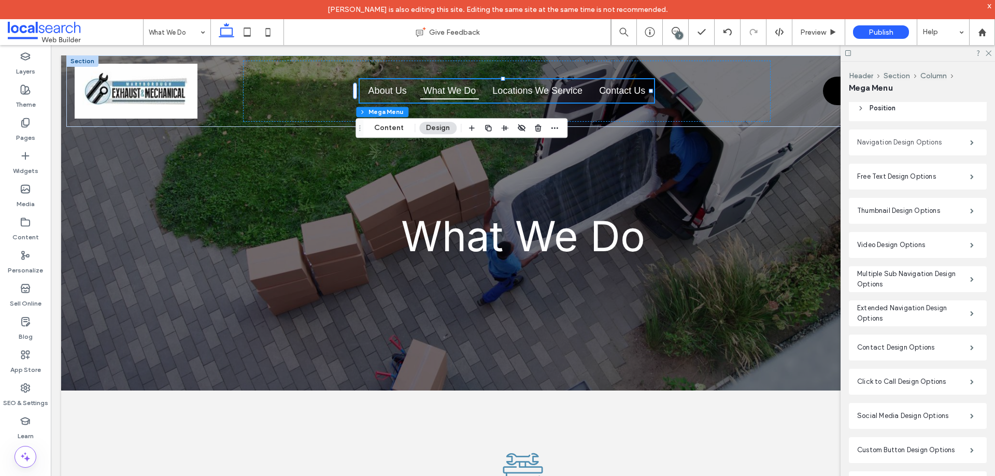
scroll to position [58, 0]
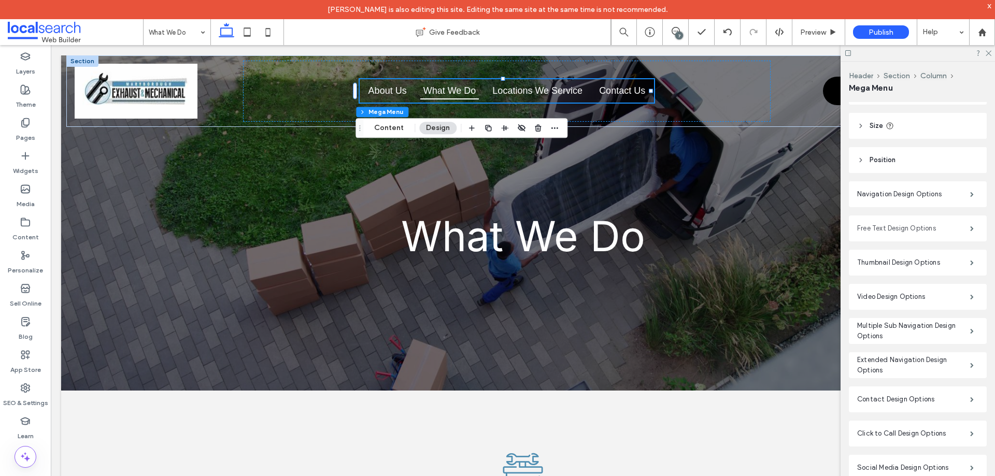
click at [930, 230] on label "Free Text Design Options" at bounding box center [914, 228] width 113 height 21
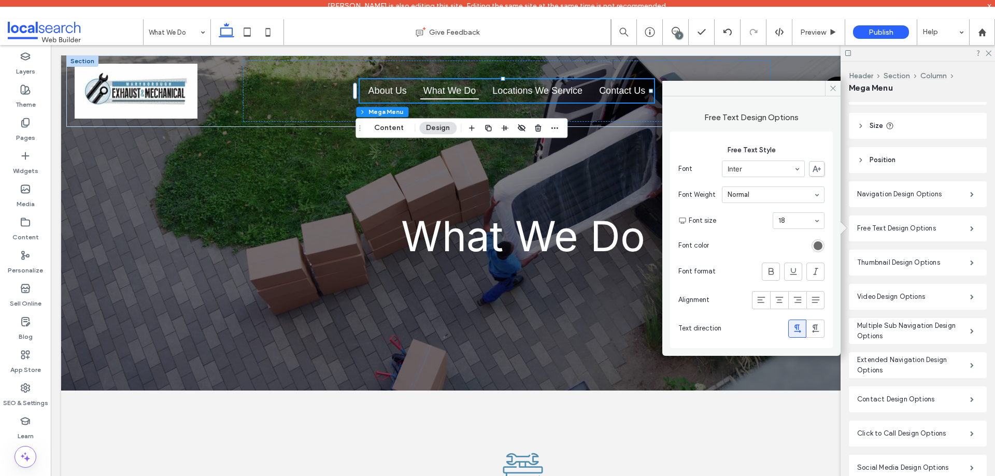
drag, startPoint x: 831, startPoint y: 91, endPoint x: 892, endPoint y: 132, distance: 73.6
click at [831, 90] on icon at bounding box center [834, 89] width 8 height 8
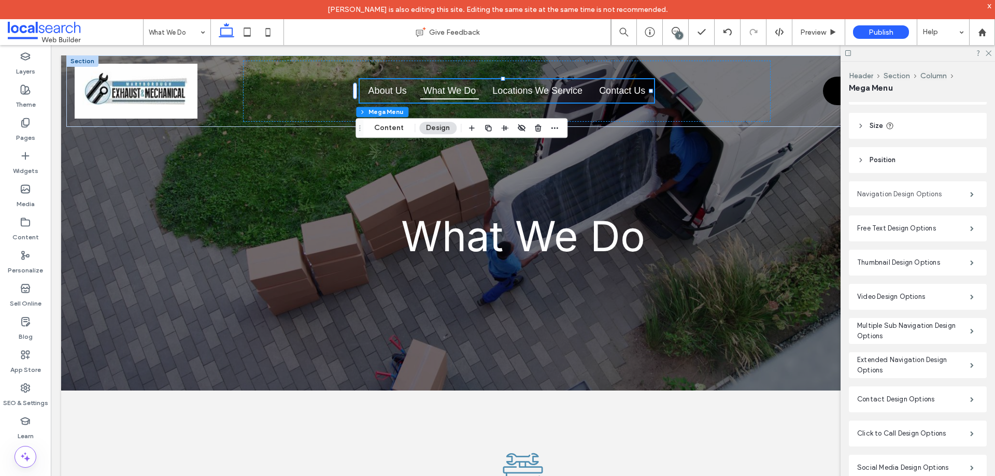
click at [940, 203] on label "Navigation Design Options" at bounding box center [914, 194] width 113 height 21
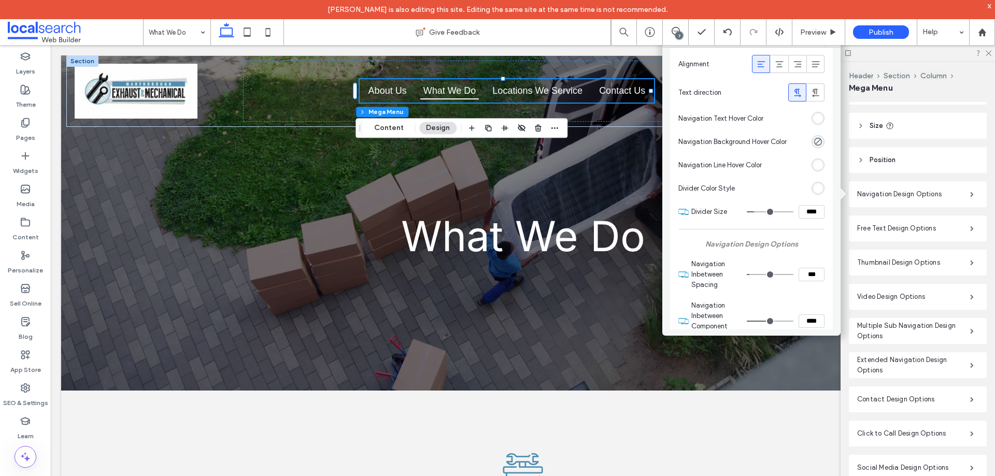
scroll to position [259, 0]
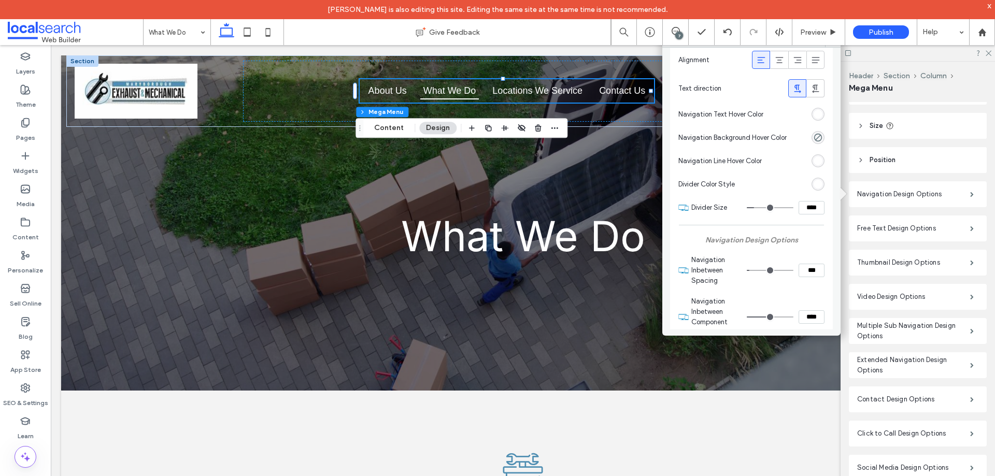
click at [814, 116] on div "rgb(255, 255, 255)" at bounding box center [818, 114] width 9 height 9
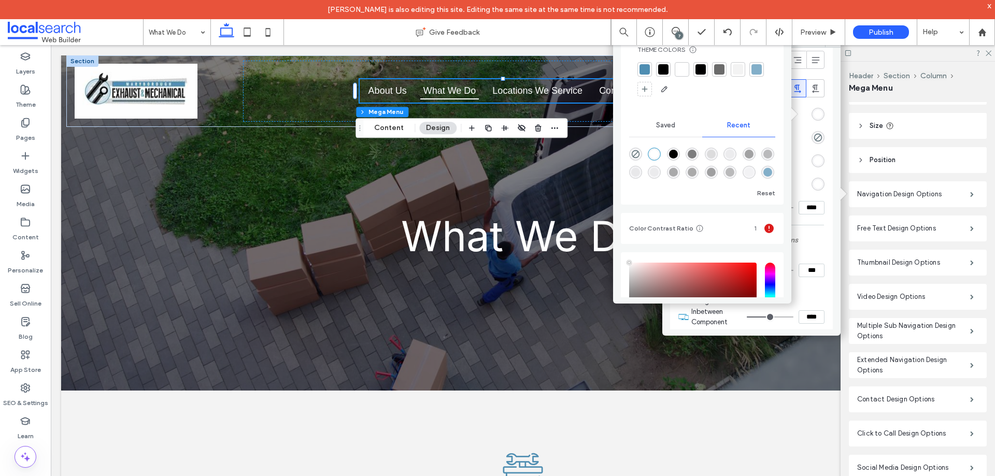
click at [698, 69] on div at bounding box center [701, 69] width 10 height 10
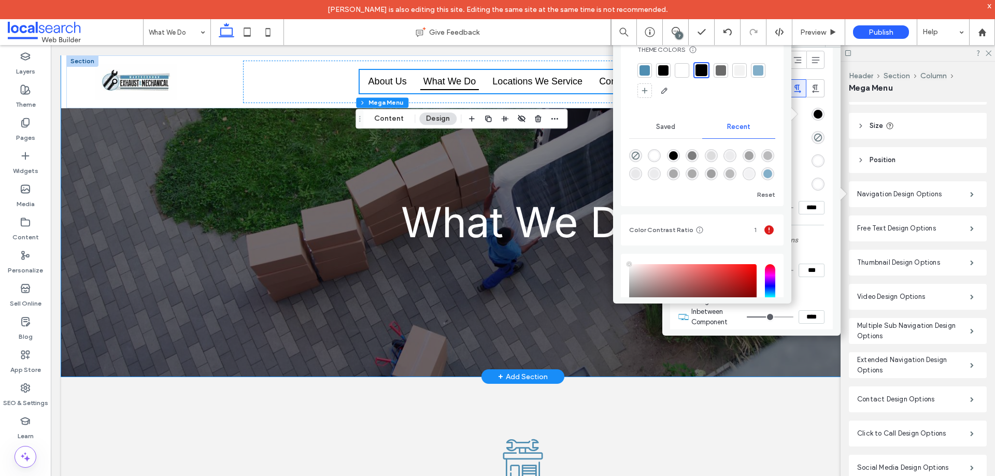
scroll to position [0, 0]
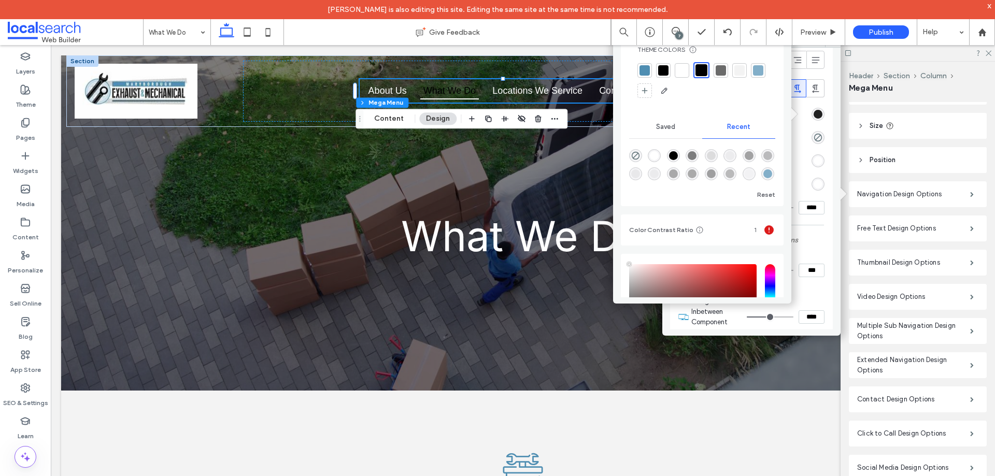
click at [814, 117] on div "rgba(0, 0, 0, 1)" at bounding box center [818, 114] width 9 height 9
click at [634, 156] on icon "rgba(0, 0, 0, 0)" at bounding box center [635, 155] width 9 height 9
type input "*******"
type input "*"
type input "**"
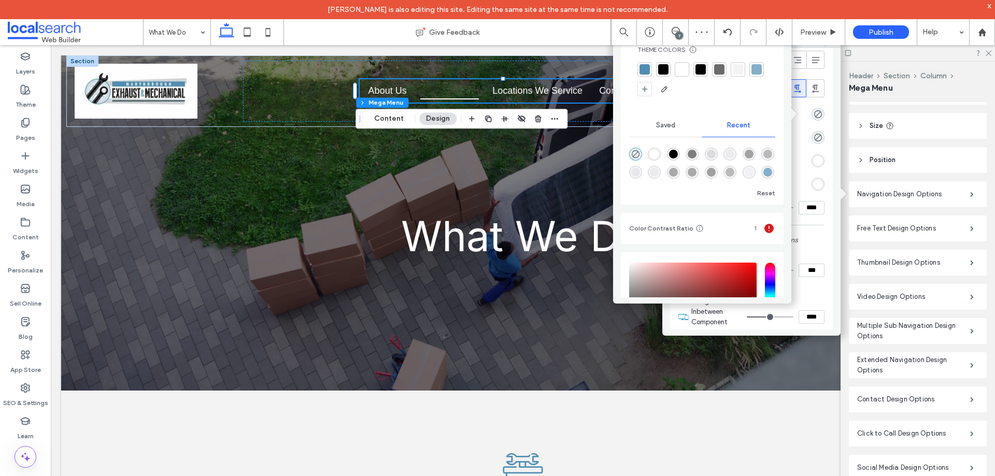
click at [652, 154] on div "rgba(255, 255, 255, 1)" at bounding box center [654, 154] width 9 height 9
type input "*******"
type input "***"
type input "****"
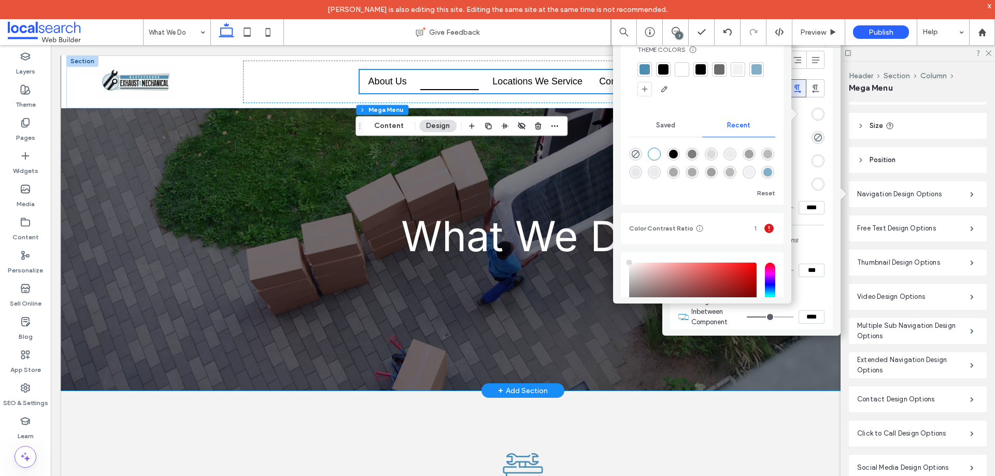
scroll to position [104, 0]
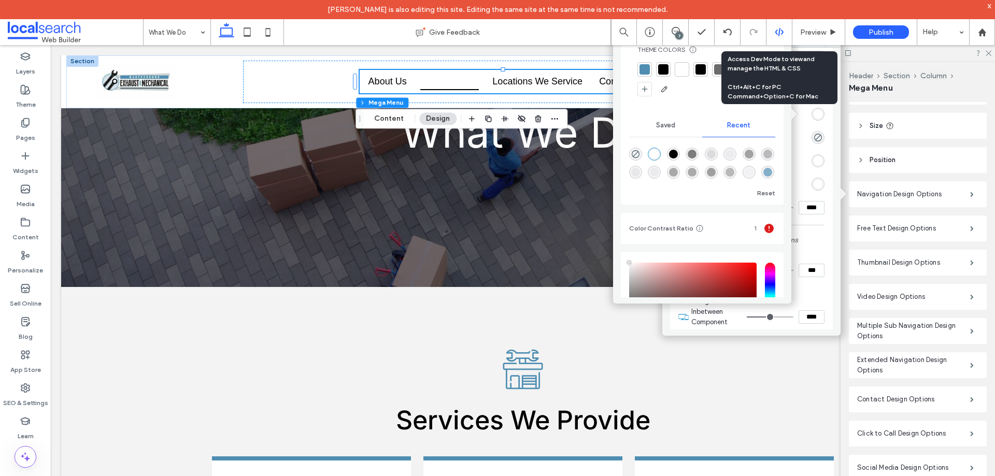
click at [785, 30] on div at bounding box center [779, 31] width 25 height 9
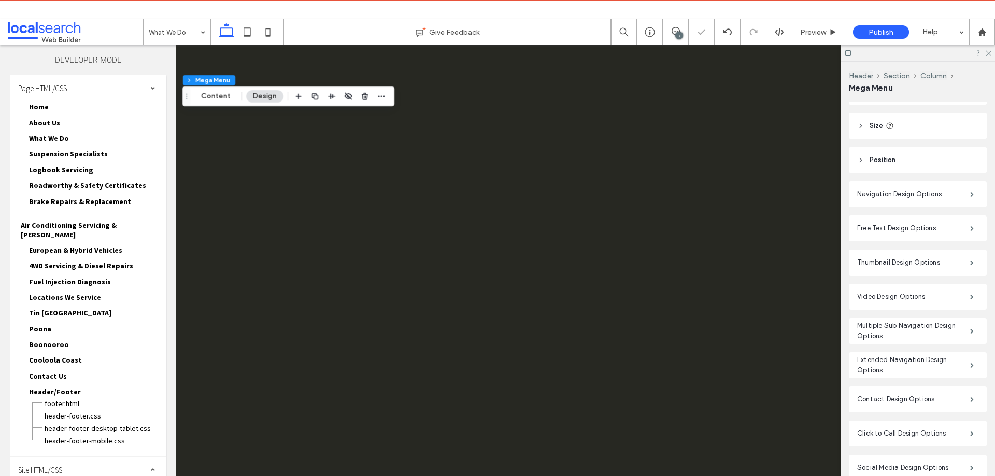
scroll to position [0, 0]
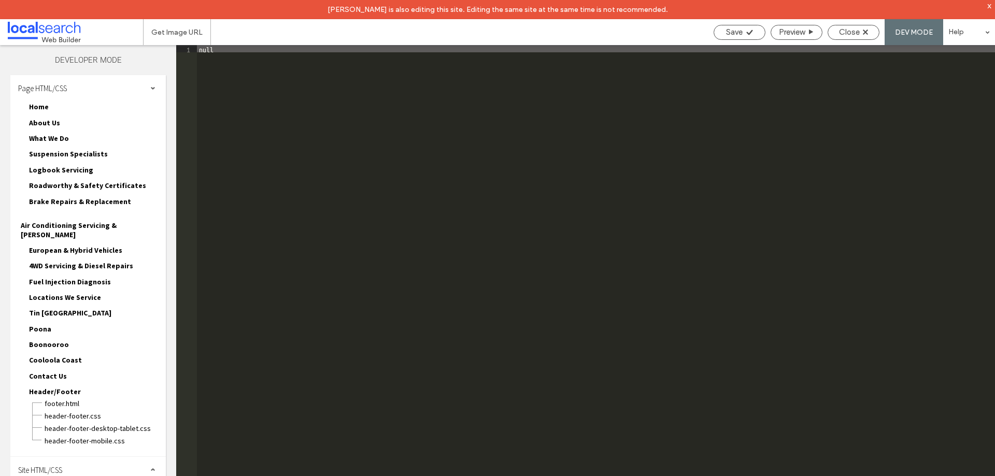
click at [66, 457] on div "Site HTML/CSS" at bounding box center [88, 470] width 156 height 26
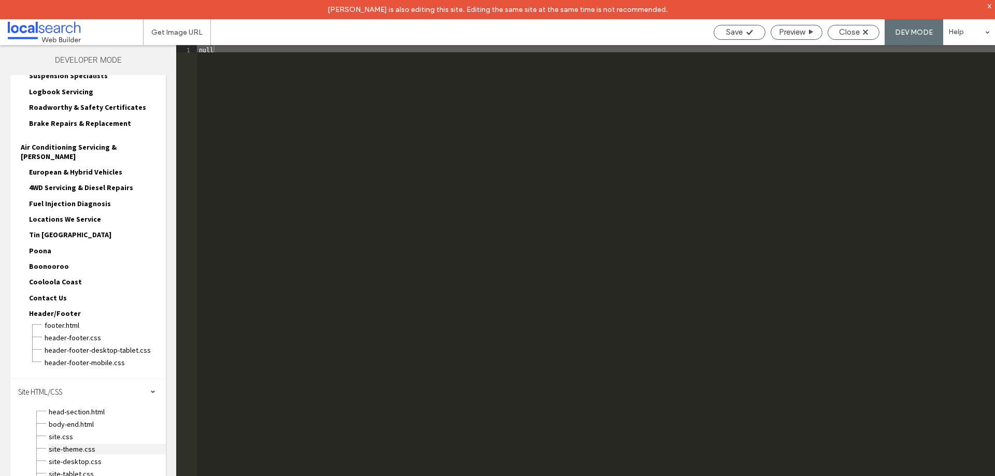
scroll to position [80, 0]
click at [63, 430] on span "site.css" at bounding box center [107, 435] width 118 height 10
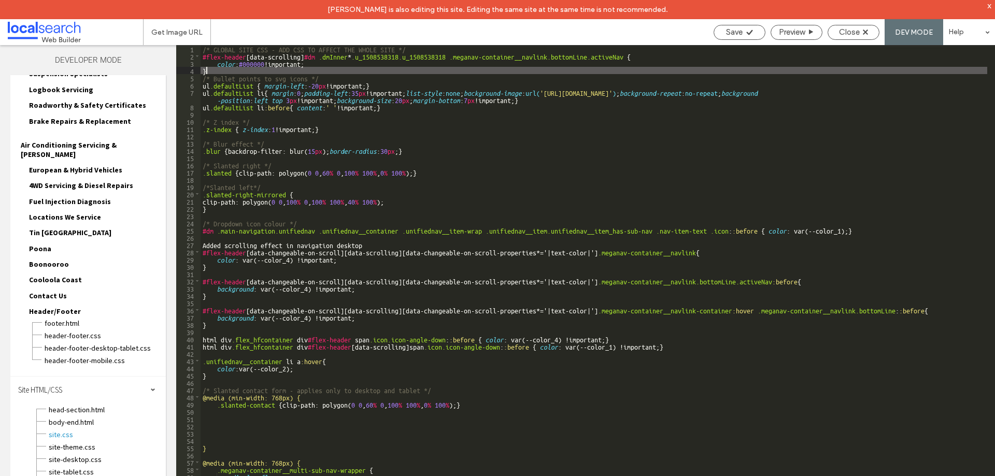
click at [339, 68] on div "/* GLOBAL SITE CSS - ADD CSS TO AFFECT THE WHOLE SITE */ #flex-header [ data-sc…" at bounding box center [594, 277] width 787 height 465
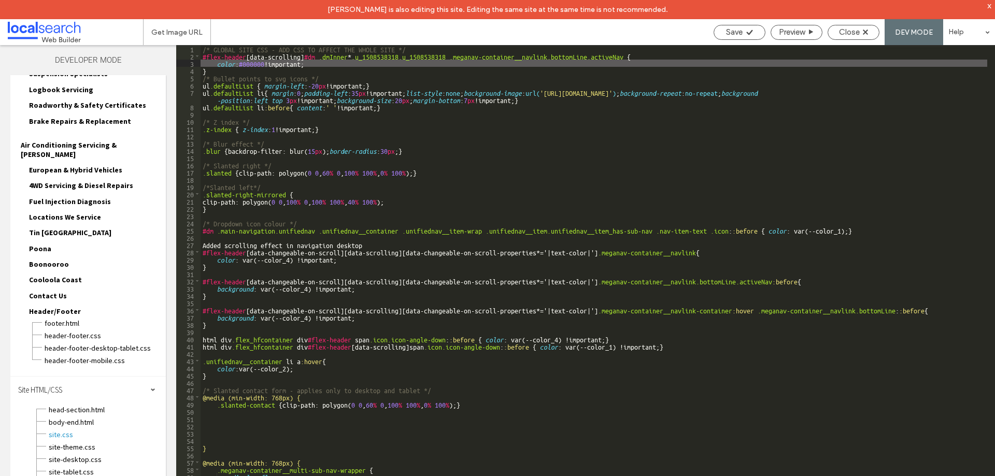
click at [332, 64] on div "/* GLOBAL SITE CSS - ADD CSS TO AFFECT THE WHOLE SITE */ #flex-header [ data-sc…" at bounding box center [594, 277] width 787 height 465
click at [374, 73] on div "/* GLOBAL SITE CSS - ADD CSS TO AFFECT THE WHOLE SITE */ #flex-header [ data-sc…" at bounding box center [594, 277] width 787 height 465
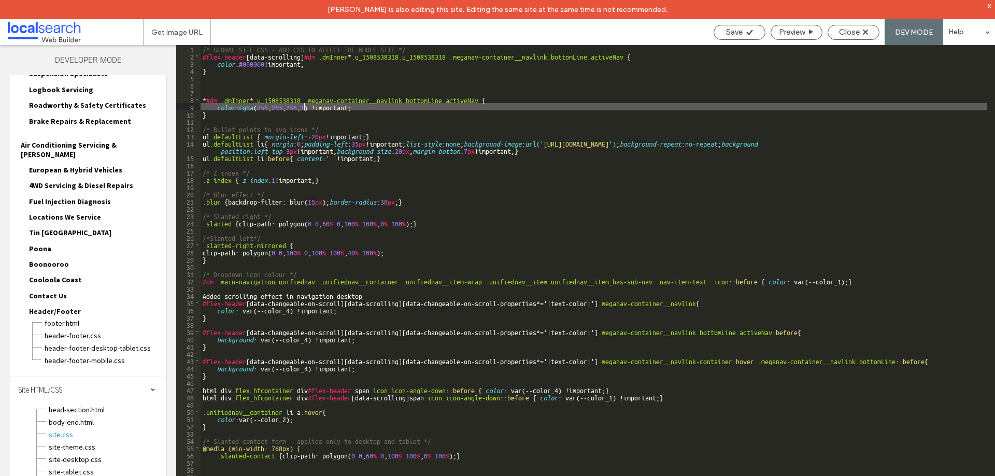
click at [304, 104] on div "/* GLOBAL SITE CSS - ADD CSS TO AFFECT THE WHOLE SITE */ #flex-header [ data-sc…" at bounding box center [594, 277] width 787 height 465
click at [278, 106] on div "/* GLOBAL SITE CSS - ADD CSS TO AFFECT THE WHOLE SITE */ #flex-header [ data-sc…" at bounding box center [594, 277] width 787 height 465
click at [271, 108] on div "/* GLOBAL SITE CSS - ADD CSS TO AFFECT THE WHOLE SITE */ #flex-header [ data-sc…" at bounding box center [594, 277] width 787 height 465
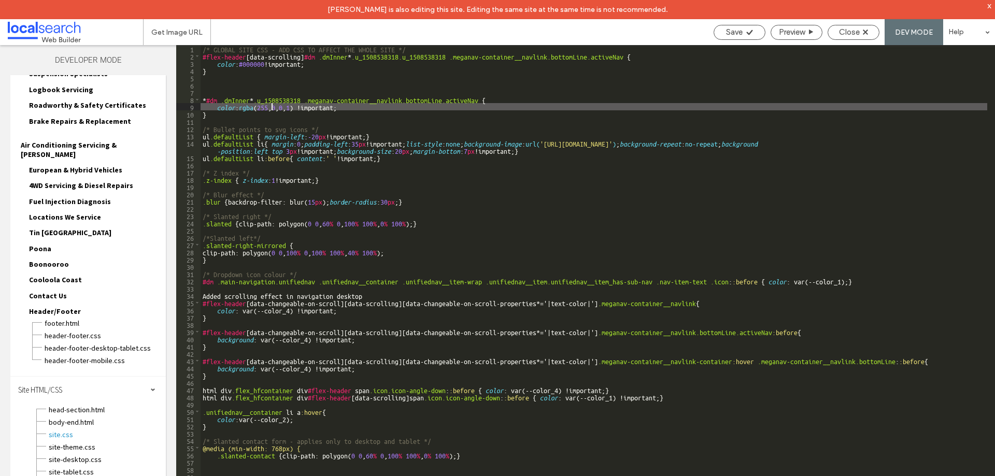
click at [271, 108] on div "/* GLOBAL SITE CSS - ADD CSS TO AFFECT THE WHOLE SITE */ #flex-header [ data-sc…" at bounding box center [594, 277] width 787 height 465
drag, startPoint x: 356, startPoint y: 105, endPoint x: 216, endPoint y: 105, distance: 140.0
click at [216, 105] on div "/* GLOBAL SITE CSS - ADD CSS TO AFFECT THE WHOLE SITE */ #flex-header [ data-sc…" at bounding box center [594, 277] width 787 height 465
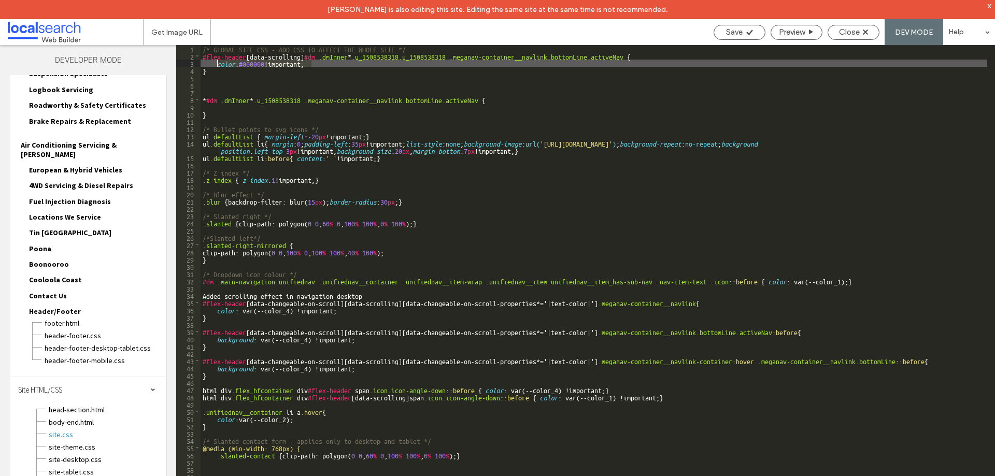
drag, startPoint x: 320, startPoint y: 64, endPoint x: 218, endPoint y: 63, distance: 102.1
click at [218, 63] on div "/* GLOBAL SITE CSS - ADD CSS TO AFFECT THE WHOLE SITE */ #flex-header [ data-sc…" at bounding box center [594, 277] width 787 height 465
click at [255, 85] on div "/* GLOBAL SITE CSS - ADD CSS TO AFFECT THE WHOLE SITE */ #flex-header [ data-sc…" at bounding box center [594, 277] width 787 height 465
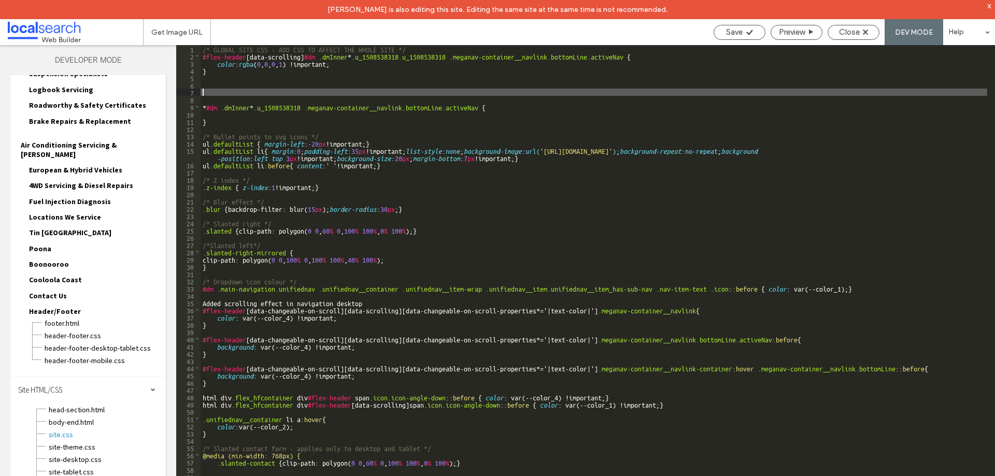
scroll to position [0, 0]
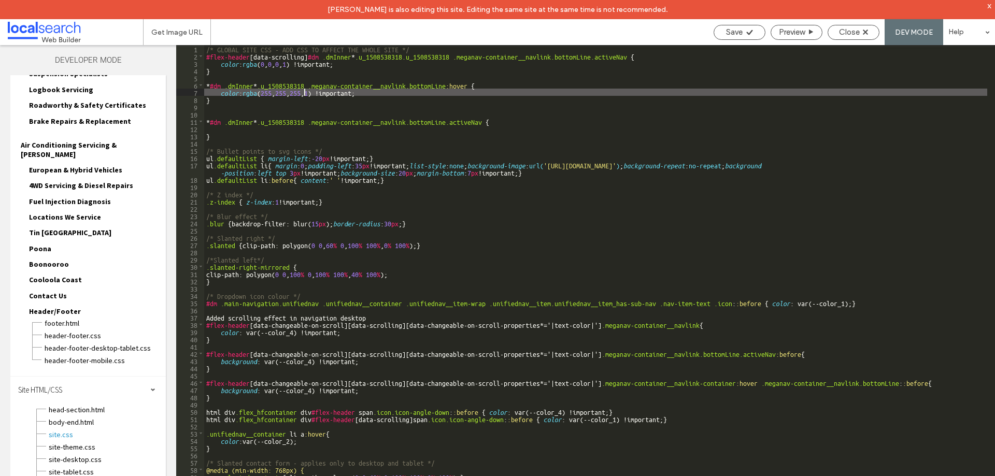
click at [305, 93] on div "/* GLOBAL SITE CSS - ADD CSS TO AFFECT THE WHOLE SITE */ #flex-header [ data-sc…" at bounding box center [595, 277] width 783 height 465
click at [292, 94] on div "/* GLOBAL SITE CSS - ADD CSS TO AFFECT THE WHOLE SITE */ #flex-header [ data-sc…" at bounding box center [595, 277] width 783 height 465
click at [270, 95] on div "/* GLOBAL SITE CSS - ADD CSS TO AFFECT THE WHOLE SITE */ #flex-header [ data-sc…" at bounding box center [595, 277] width 783 height 465
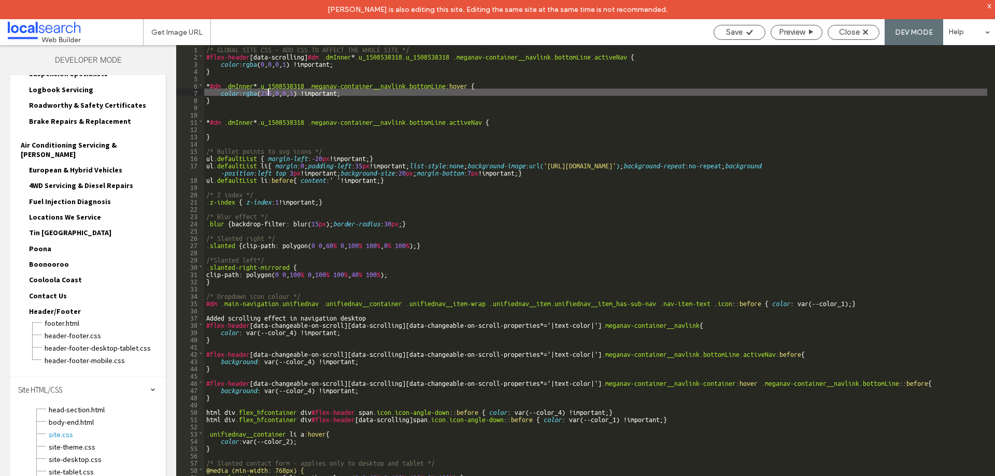
click at [270, 95] on div "/* GLOBAL SITE CSS - ADD CSS TO AFFECT THE WHOLE SITE */ #flex-header [ data-sc…" at bounding box center [595, 277] width 783 height 465
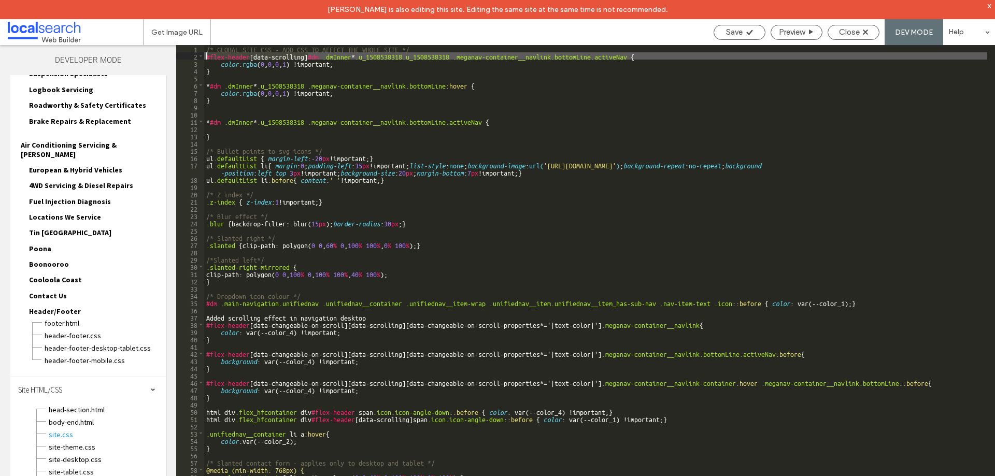
drag, startPoint x: 308, startPoint y: 54, endPoint x: 187, endPoint y: 56, distance: 121.8
click at [187, 56] on div "** 1 2 3 4 5 6 7 8 9 10 11 12 13 14 15 16 17 18 19 20 21 22 23 24 25 26 27 28 2…" at bounding box center [585, 270] width 819 height 451
click at [206, 83] on div "/* GLOBAL SITE CSS - ADD CSS TO AFFECT THE WHOLE SITE */ #flex-header [ data-sc…" at bounding box center [595, 277] width 783 height 465
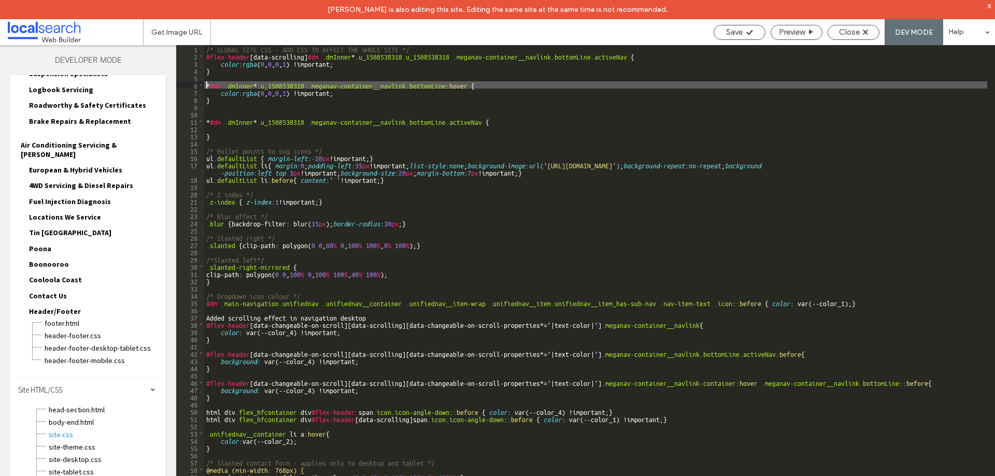
paste textarea
type textarea "**"
click at [348, 97] on div "/* GLOBAL SITE CSS - ADD CSS TO AFFECT THE WHOLE SITE */ #flex-header [ data-sc…" at bounding box center [595, 277] width 783 height 465
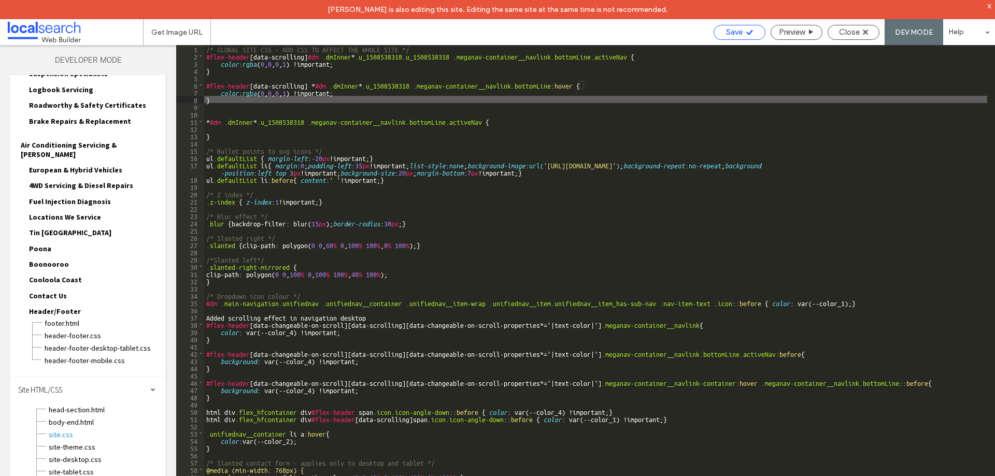
click at [726, 30] on span "Save" at bounding box center [734, 31] width 17 height 9
click at [841, 33] on span "Close" at bounding box center [849, 31] width 21 height 9
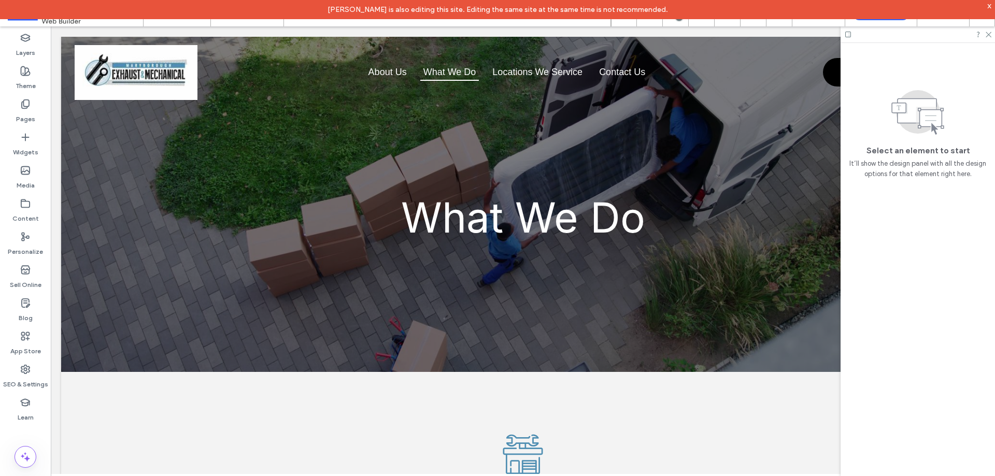
click at [987, 6] on div "[PERSON_NAME] is also editing this site. Editing the same site at the same time…" at bounding box center [497, 9] width 995 height 19
click at [991, 7] on div "x" at bounding box center [990, 5] width 5 height 9
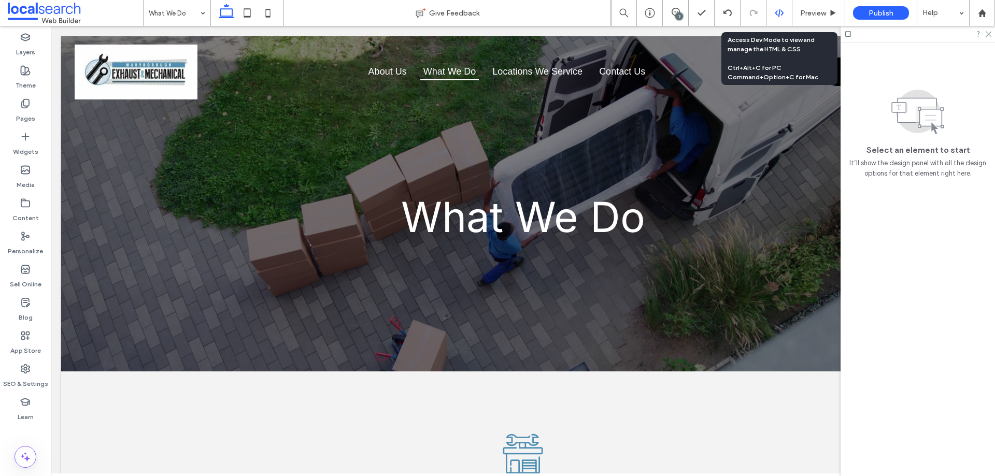
click at [783, 6] on div at bounding box center [780, 13] width 26 height 26
click at [781, 12] on icon at bounding box center [779, 12] width 9 height 9
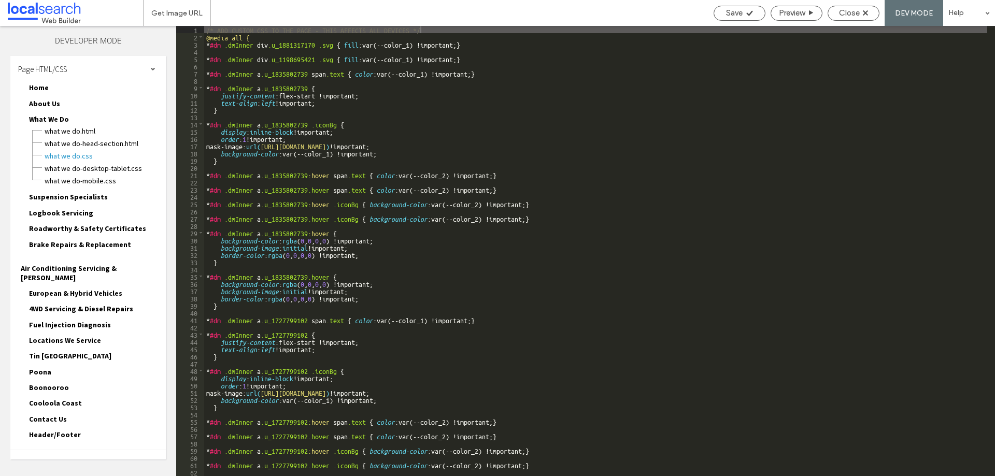
click at [111, 451] on div "Site HTML/CSS" at bounding box center [88, 464] width 156 height 26
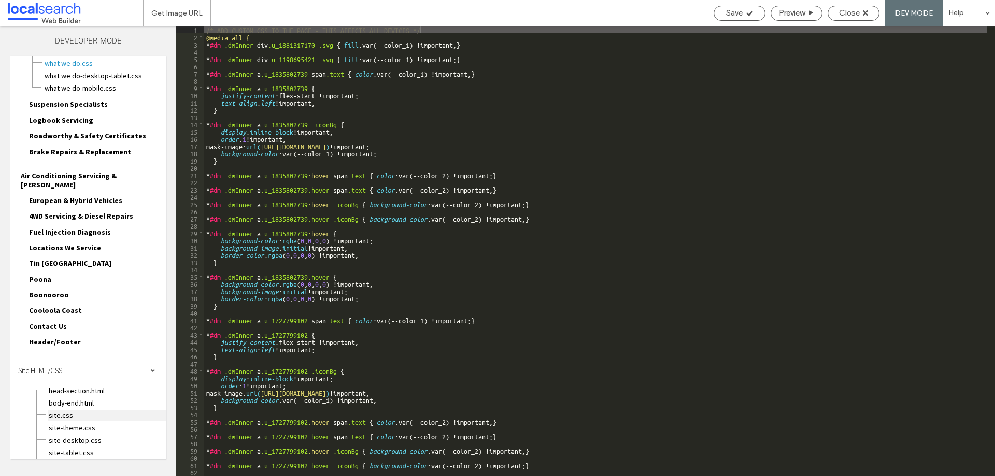
click at [60, 411] on span "site.css" at bounding box center [107, 416] width 118 height 10
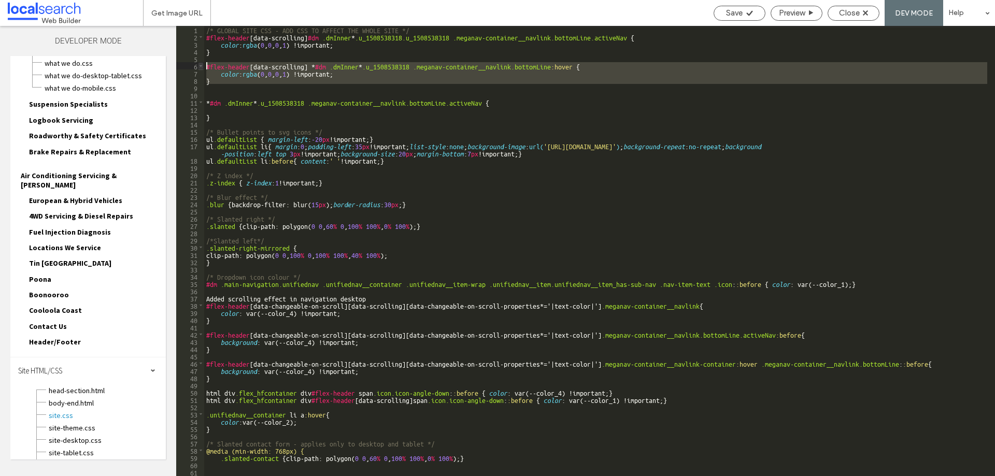
drag, startPoint x: 209, startPoint y: 90, endPoint x: 202, endPoint y: 69, distance: 22.1
click at [202, 69] on div "** 1 2 3 4 5 6 7 8 9 10 11 12 13 14 15 16 17 18 19 20 21 22 23 24 25 26 27 28 2…" at bounding box center [585, 251] width 819 height 451
paste textarea
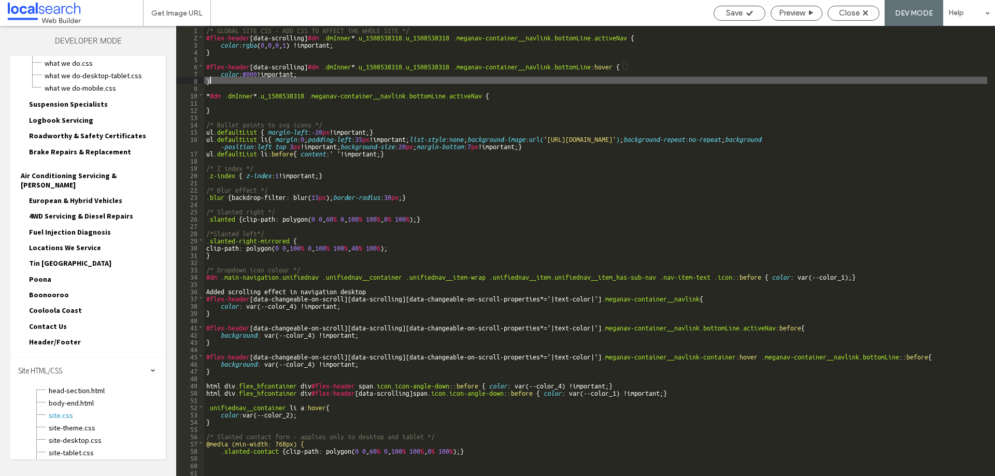
click at [260, 73] on div "/* GLOBAL SITE CSS - ADD CSS TO AFFECT THE WHOLE SITE */ #flex-header [ data-sc…" at bounding box center [595, 258] width 783 height 465
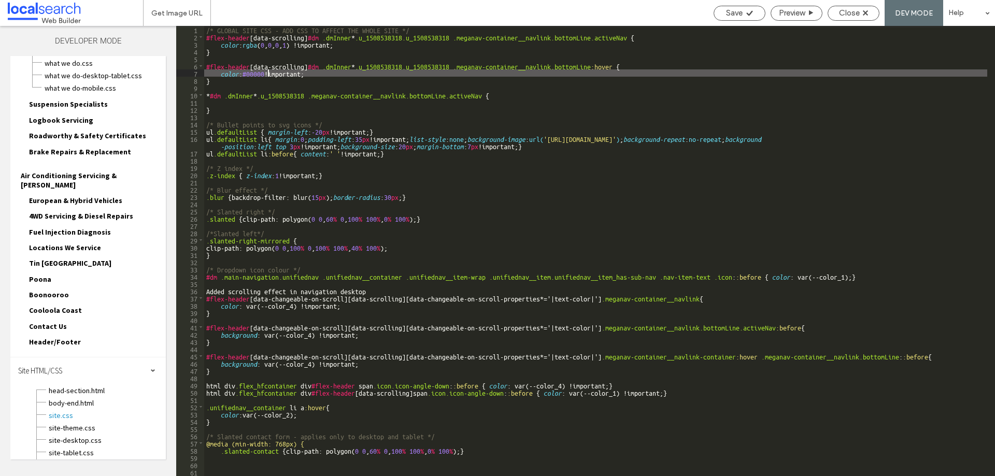
type textarea "**"
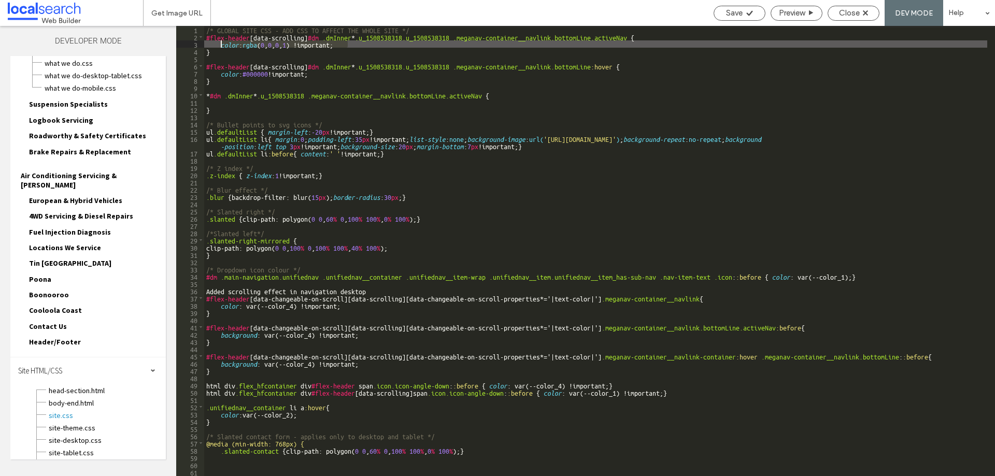
drag, startPoint x: 350, startPoint y: 45, endPoint x: 219, endPoint y: 44, distance: 130.7
click at [219, 44] on div "/* GLOBAL SITE CSS - ADD CSS TO AFFECT THE WHOLE SITE */ #flex-header [ data-sc…" at bounding box center [595, 258] width 783 height 465
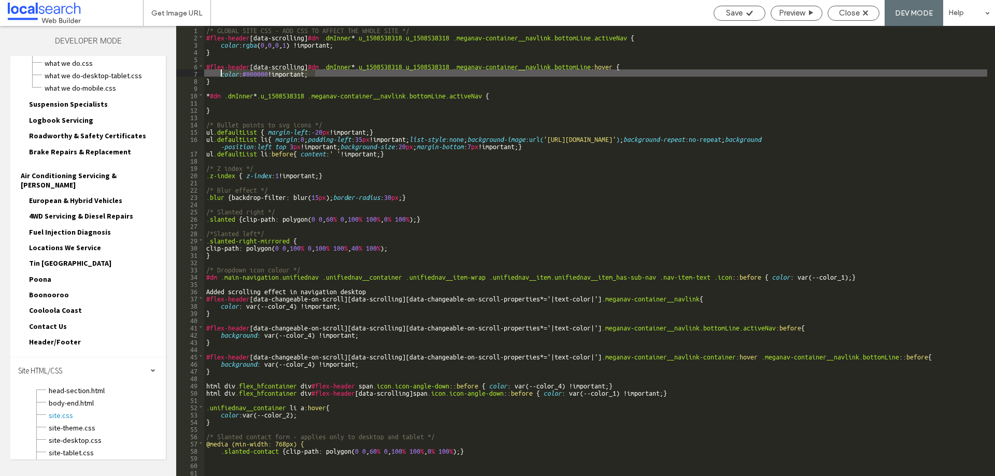
drag, startPoint x: 335, startPoint y: 73, endPoint x: 221, endPoint y: 75, distance: 114.6
click at [221, 75] on div "/* GLOBAL SITE CSS - ADD CSS TO AFFECT THE WHOLE SITE */ #flex-header [ data-sc…" at bounding box center [595, 258] width 783 height 465
click at [721, 16] on div "Save" at bounding box center [739, 12] width 51 height 9
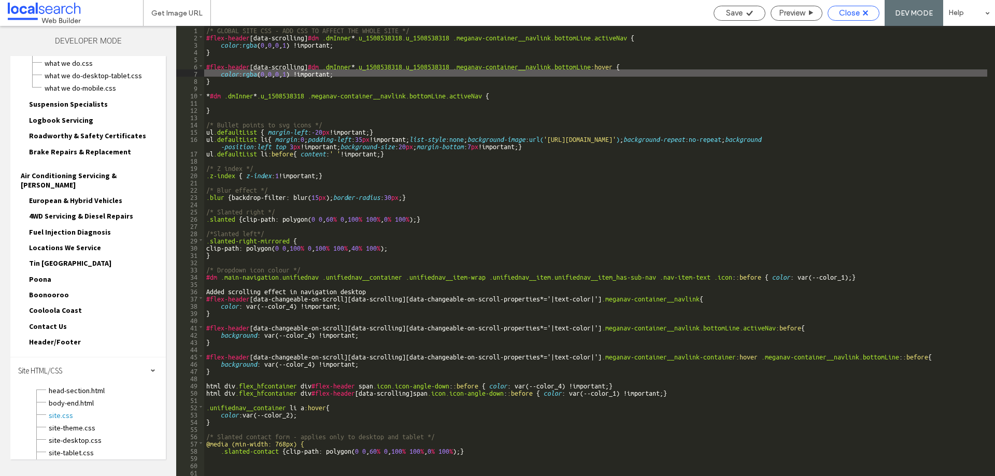
click at [848, 11] on span "Close" at bounding box center [849, 12] width 21 height 9
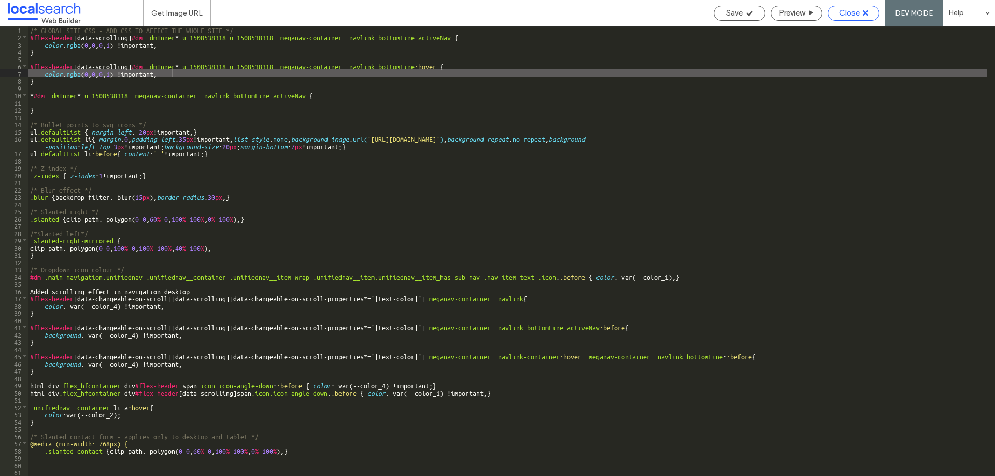
scroll to position [67, 0]
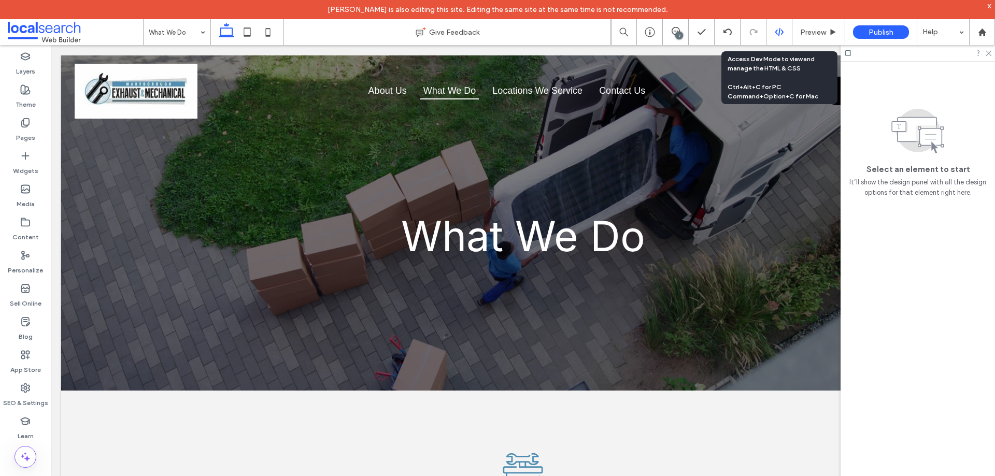
click at [775, 36] on icon at bounding box center [779, 31] width 9 height 9
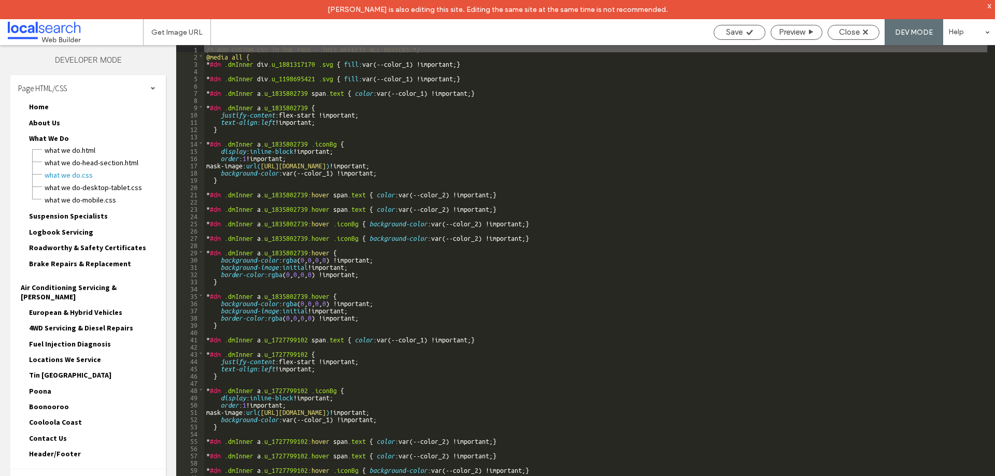
click at [74, 470] on div "Site HTML/CSS" at bounding box center [88, 483] width 156 height 26
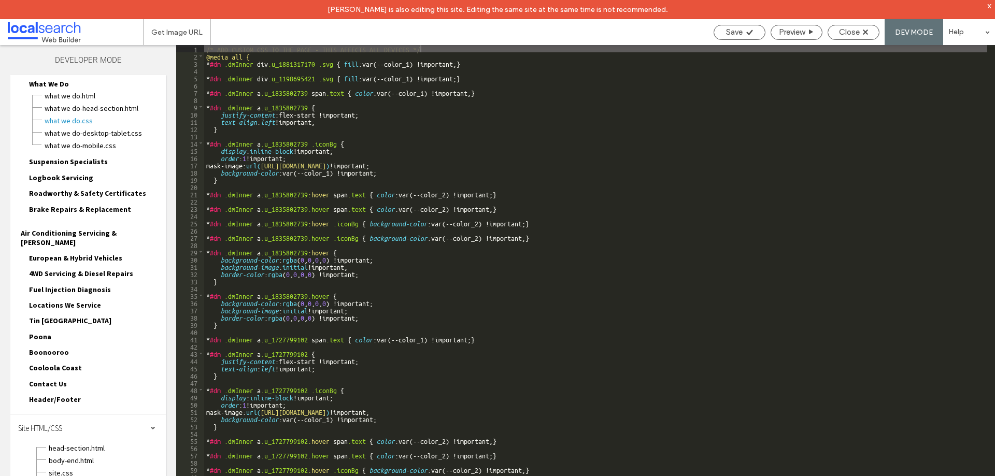
scroll to position [93, 0]
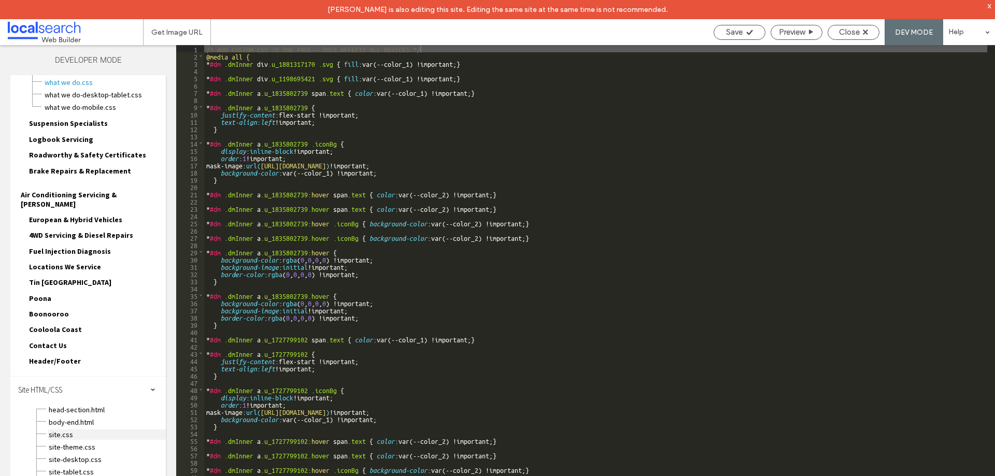
click at [59, 430] on span "site.css" at bounding box center [107, 435] width 118 height 10
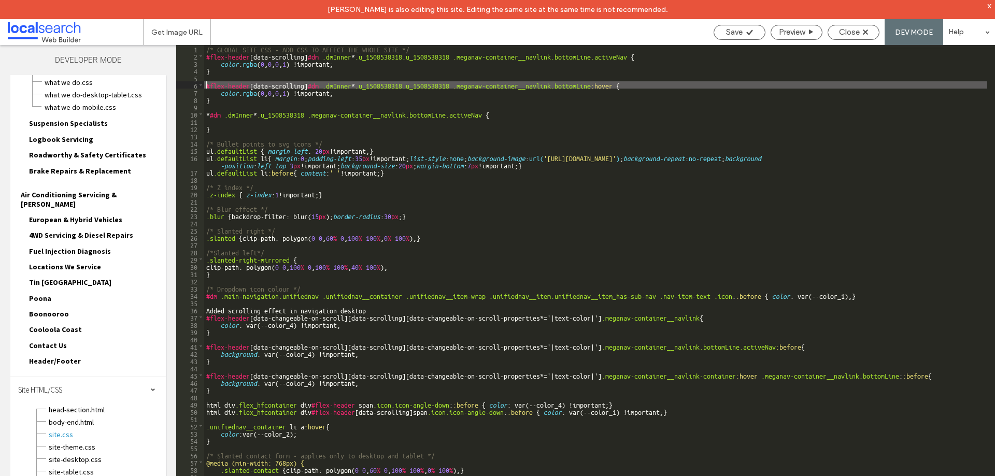
click at [205, 85] on div "/* GLOBAL SITE CSS - ADD CSS TO AFFECT THE WHOLE SITE */ #flex-header [ data-sc…" at bounding box center [595, 277] width 783 height 465
click at [205, 56] on div "/* GLOBAL SITE CSS - ADD CSS TO AFFECT THE WHOLE SITE */ #flex-header [ data-sc…" at bounding box center [595, 277] width 783 height 465
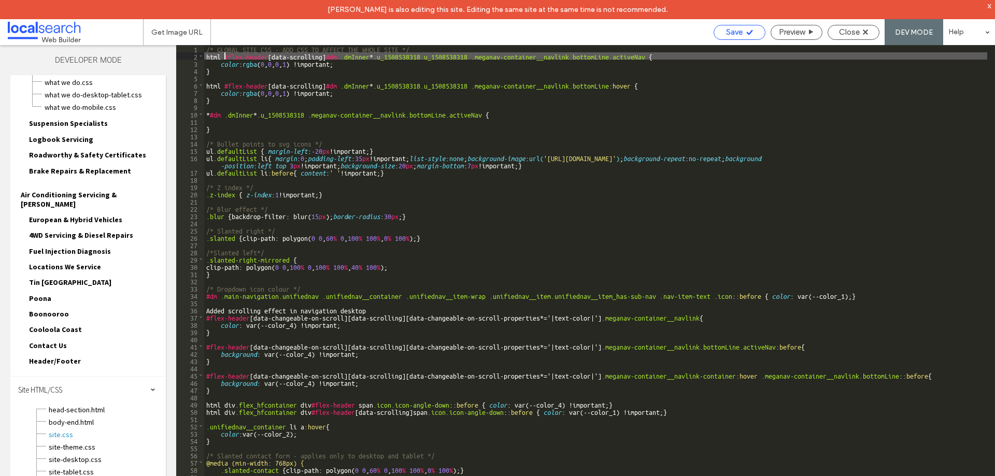
click at [714, 32] on div "Save" at bounding box center [739, 31] width 51 height 9
click at [725, 37] on div "Save" at bounding box center [740, 32] width 52 height 15
click at [726, 32] on div "Get Image URL Save Preview Close DEV MODE Help Design Panel Site Comments Team …" at bounding box center [497, 238] width 995 height 476
click at [726, 32] on span "Save" at bounding box center [734, 31] width 17 height 9
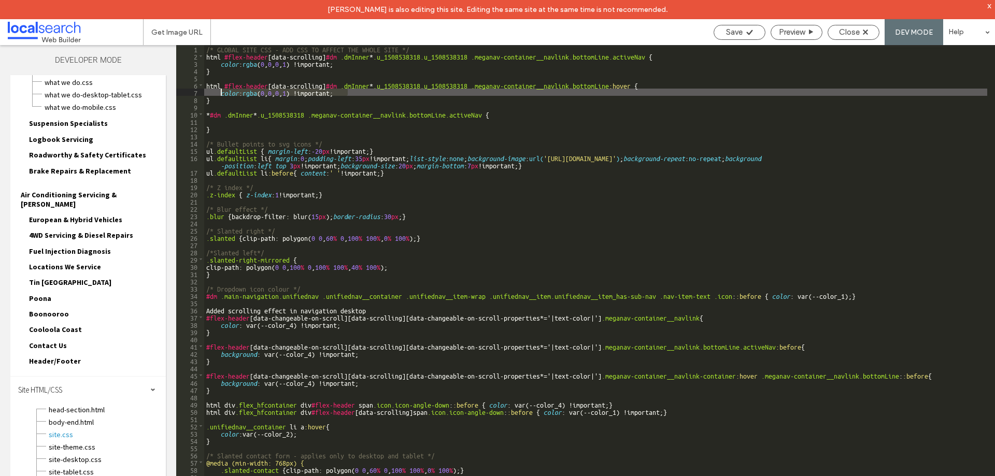
drag, startPoint x: 362, startPoint y: 95, endPoint x: 222, endPoint y: 92, distance: 139.5
click at [222, 92] on div "/* GLOBAL SITE CSS - ADD CSS TO AFFECT THE WHOLE SITE */ html #flex-header [ da…" at bounding box center [595, 277] width 783 height 465
type textarea "**"
drag, startPoint x: 300, startPoint y: 92, endPoint x: 189, endPoint y: 90, distance: 111.5
click at [189, 90] on div "** 1 2 3 4 5 6 7 8 9 10 11 12 13 14 15 16 17 18 19 20 21 22 23 24 25 26 27 28 2…" at bounding box center [585, 270] width 819 height 451
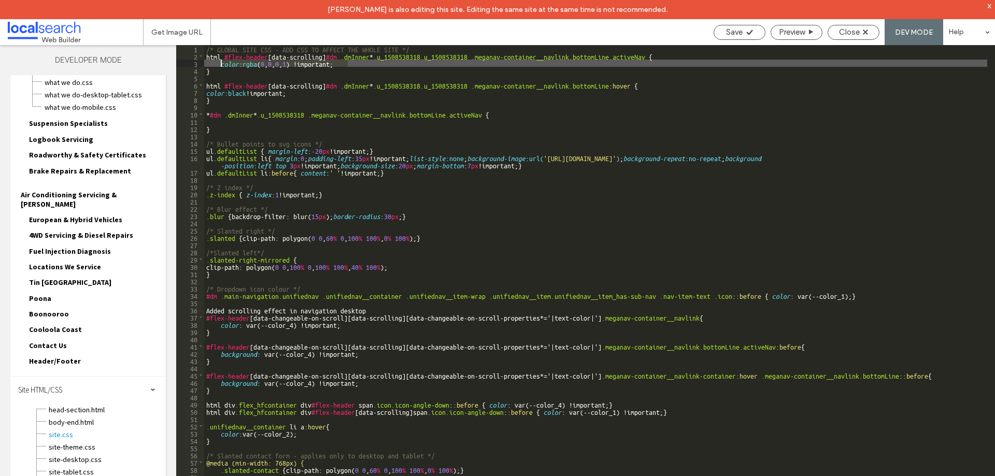
drag, startPoint x: 357, startPoint y: 65, endPoint x: 222, endPoint y: 65, distance: 134.8
click at [222, 65] on div "/* GLOBAL SITE CSS - ADD CSS TO AFFECT THE WHOLE SITE */ html #flex-header [ da…" at bounding box center [595, 277] width 783 height 465
click at [747, 34] on use at bounding box center [750, 32] width 6 height 5
click at [747, 34] on div "Get Image URL Save Preview Close DEV MODE Help Design Panel Site Comments Team …" at bounding box center [497, 238] width 995 height 476
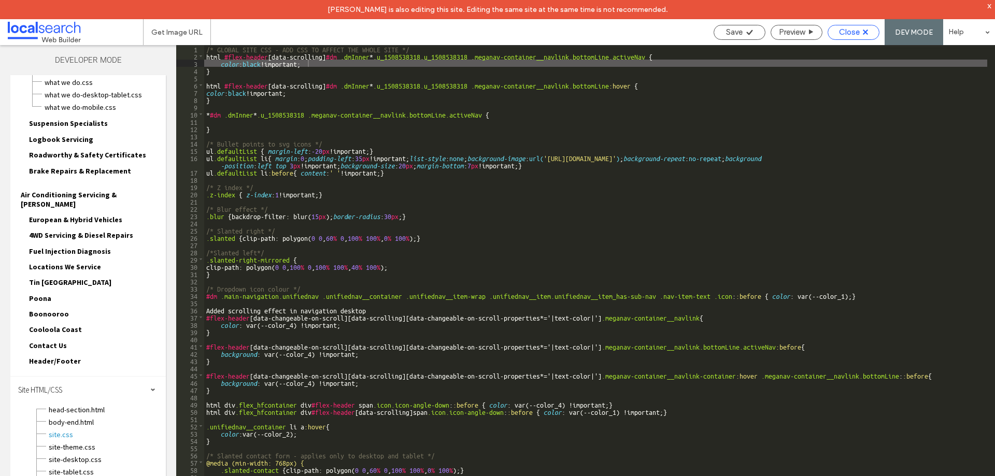
click at [856, 36] on span "Close" at bounding box center [849, 31] width 21 height 9
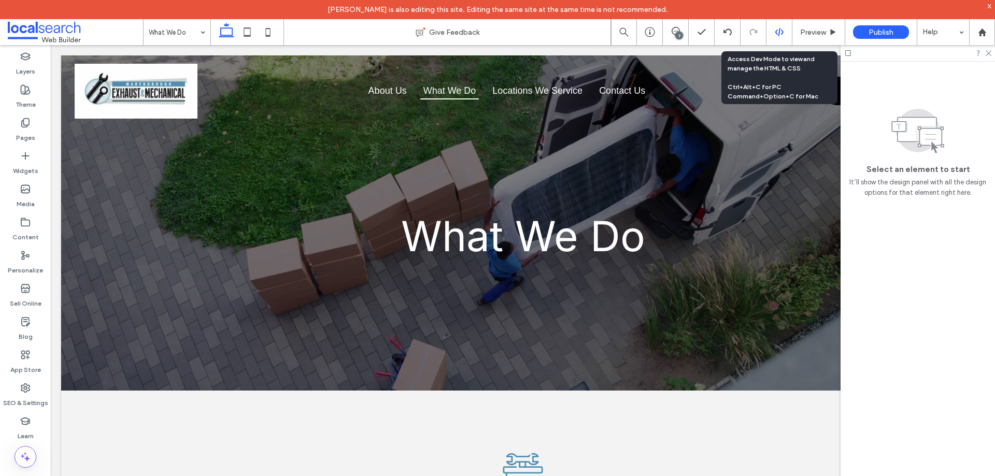
click at [785, 27] on div at bounding box center [780, 32] width 26 height 26
click at [781, 30] on icon at bounding box center [779, 31] width 9 height 9
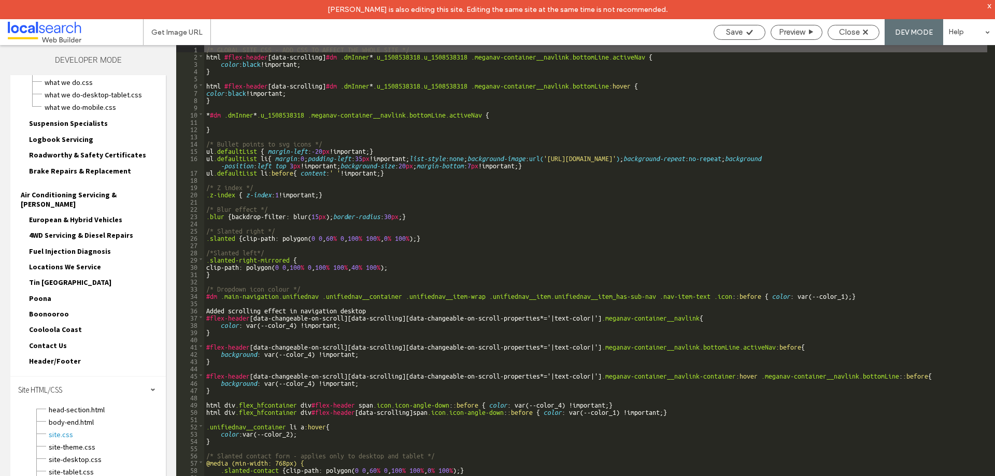
scroll to position [93, 0]
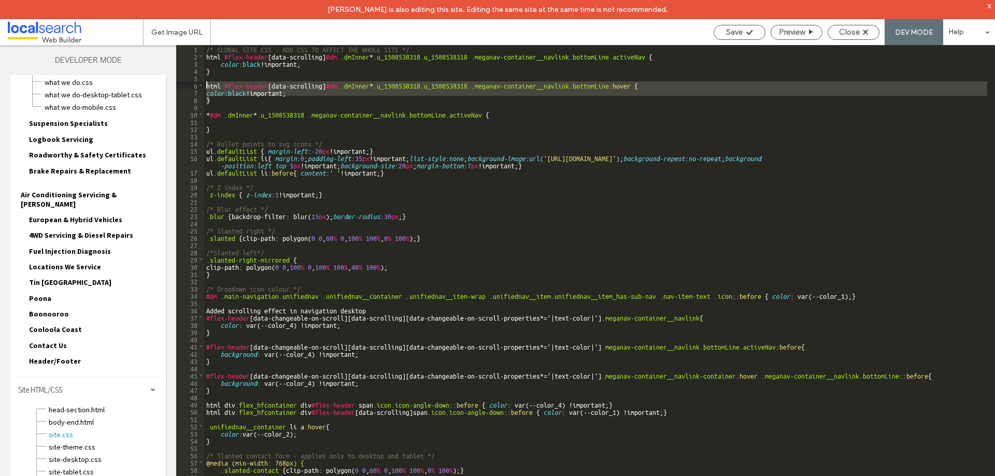
drag, startPoint x: 218, startPoint y: 101, endPoint x: 193, endPoint y: 86, distance: 29.1
click at [193, 86] on div "** 1 2 3 4 5 6 7 8 9 10 11 12 13 14 15 16 17 18 19 20 21 22 23 24 25 26 27 28 2…" at bounding box center [585, 270] width 819 height 451
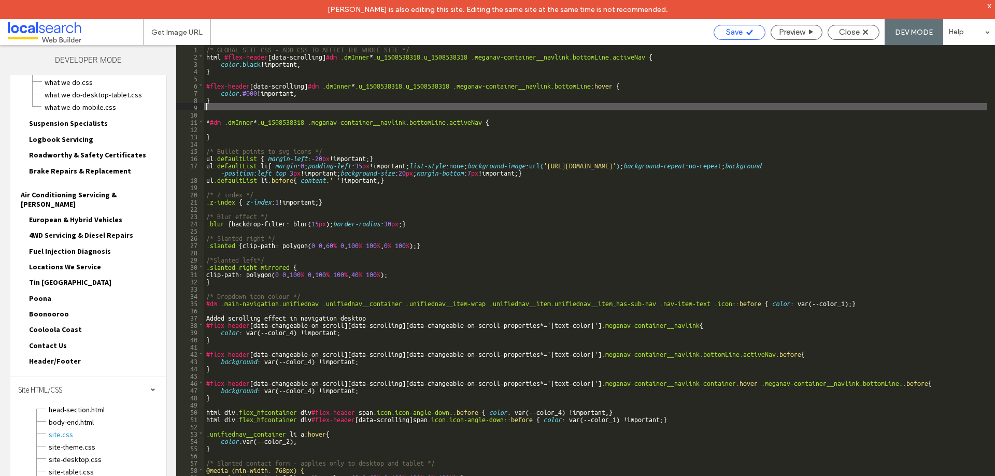
click at [726, 27] on div "Save" at bounding box center [740, 32] width 52 height 15
click at [731, 34] on span "Save" at bounding box center [734, 31] width 17 height 9
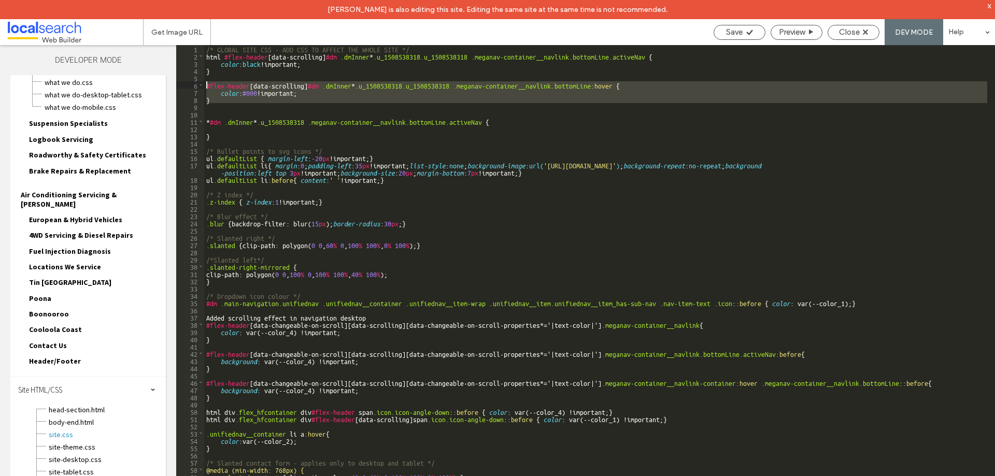
drag, startPoint x: 227, startPoint y: 104, endPoint x: 204, endPoint y: 87, distance: 28.1
click at [204, 87] on div "/* GLOBAL SITE CSS - ADD CSS TO AFFECT THE WHOLE SITE */ html #flex-header [ da…" at bounding box center [595, 277] width 783 height 465
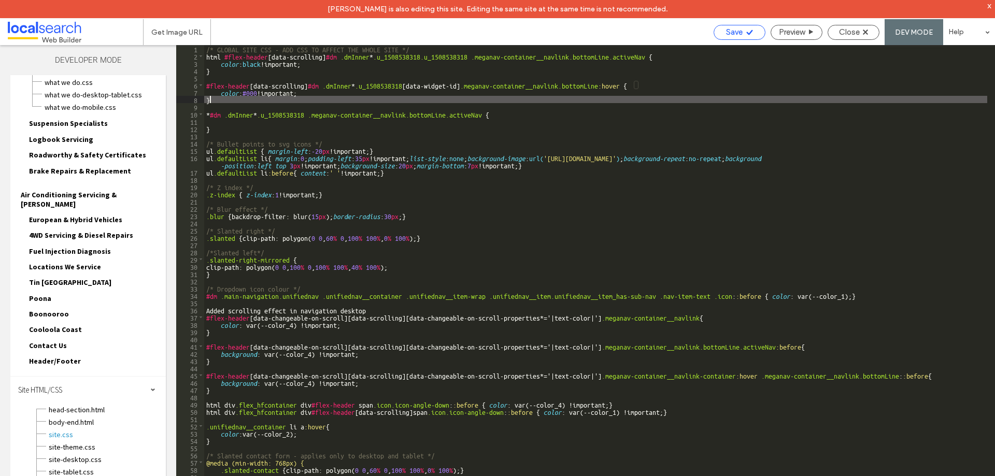
click at [732, 36] on span "Save" at bounding box center [734, 31] width 17 height 9
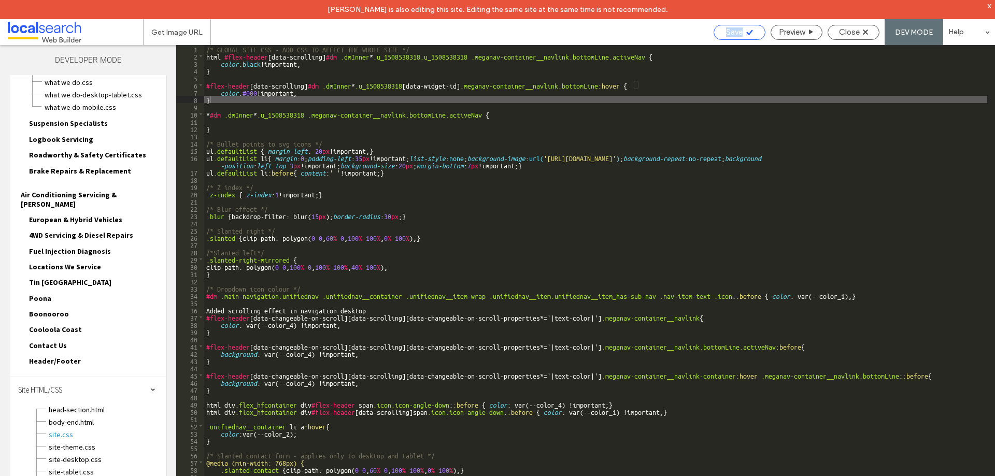
click at [732, 36] on span "Save" at bounding box center [734, 31] width 17 height 9
click at [732, 36] on div "Get Image URL Save Preview Close DEV MODE Help Design Panel Site Comments Team …" at bounding box center [497, 238] width 995 height 476
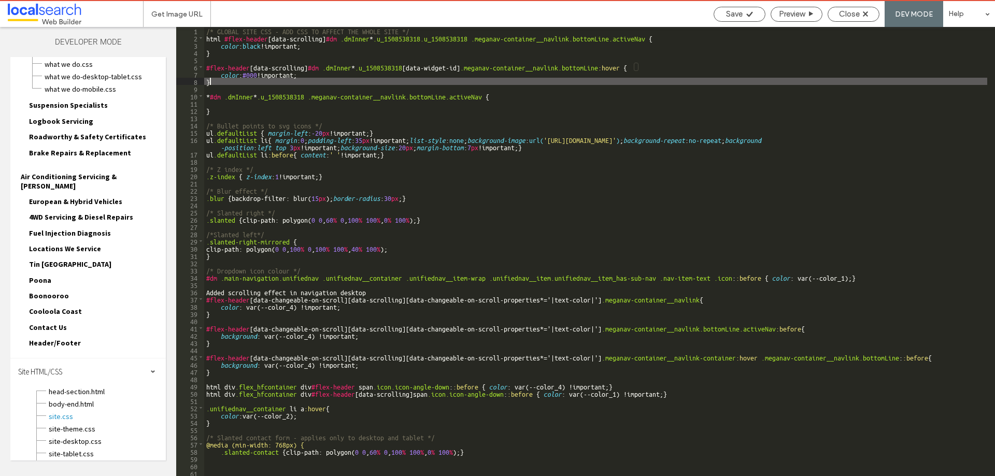
click at [226, 78] on div "/* GLOBAL SITE CSS - ADD CSS TO AFFECT THE WHOLE SITE */ html #flex-header [ da…" at bounding box center [595, 259] width 783 height 465
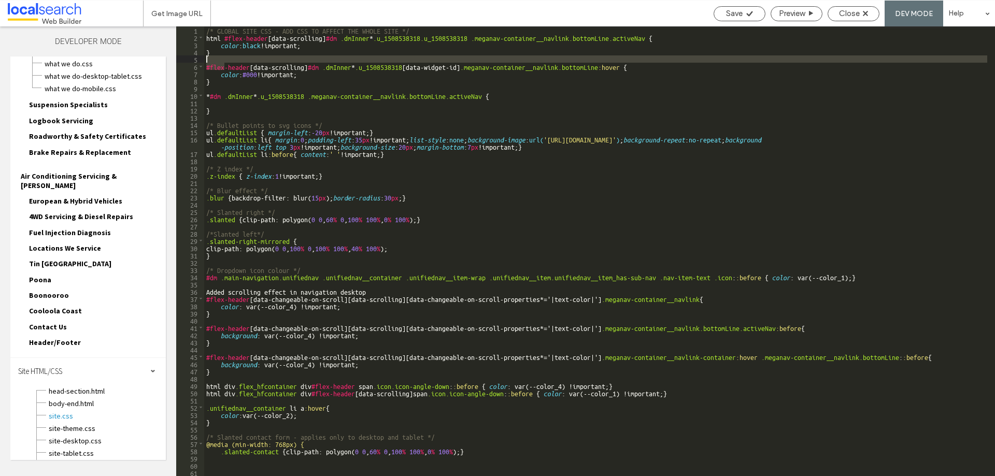
drag, startPoint x: 221, startPoint y: 82, endPoint x: 218, endPoint y: 87, distance: 5.6
click at [206, 75] on div "/* GLOBAL SITE CSS - ADD CSS TO AFFECT THE WHOLE SITE */ html #flex-header [ da…" at bounding box center [595, 258] width 783 height 465
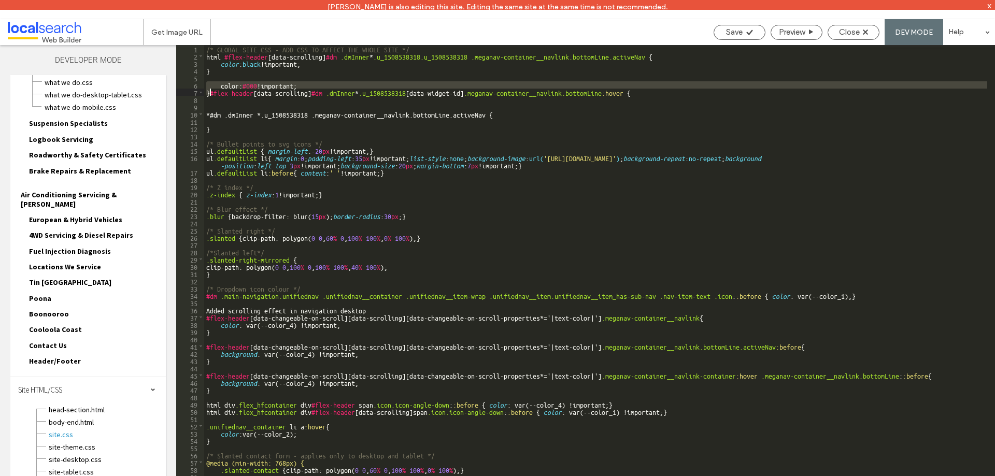
click at [213, 107] on div "/* GLOBAL SITE CSS - ADD CSS TO AFFECT THE WHOLE SITE */ html #flex-header [ da…" at bounding box center [595, 277] width 783 height 465
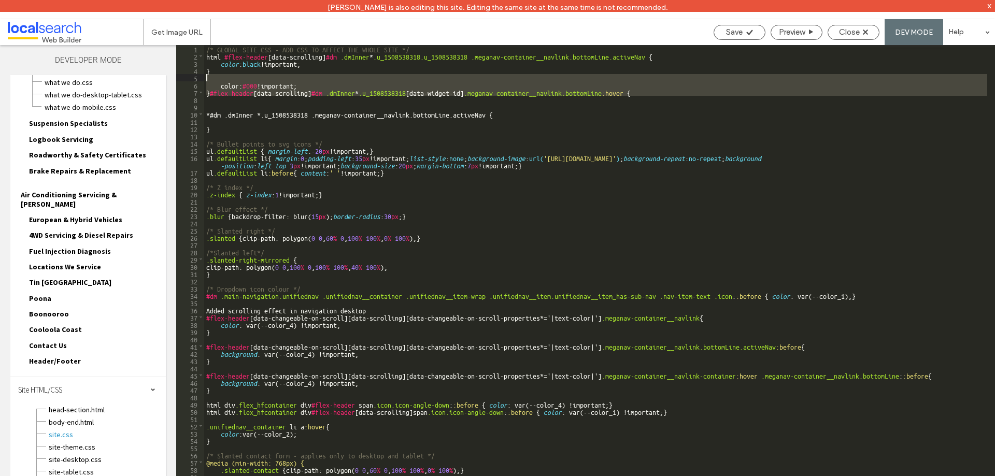
drag, startPoint x: 215, startPoint y: 103, endPoint x: 200, endPoint y: 81, distance: 26.5
click at [200, 81] on div "** 1 2 3 4 5 6 7 8 9 10 11 12 13 14 15 16 17 18 19 20 21 22 23 24 25 26 27 28 2…" at bounding box center [585, 270] width 819 height 451
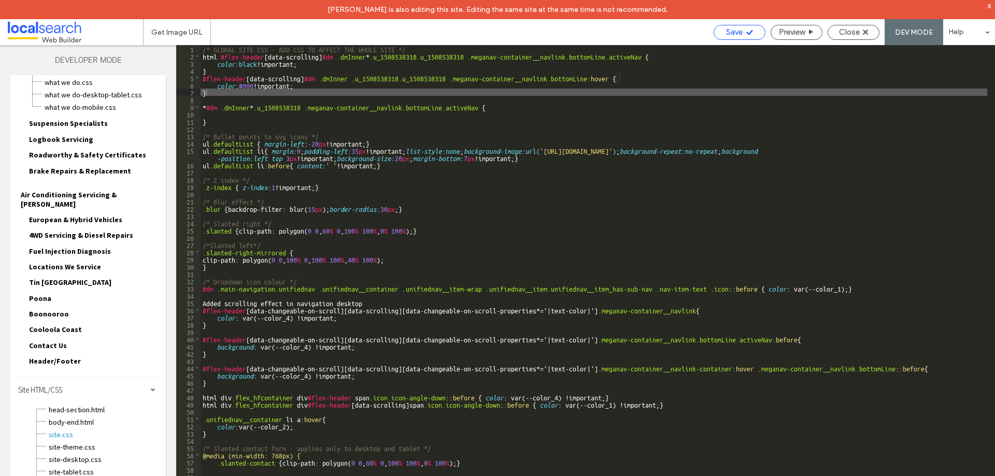
click at [746, 34] on icon at bounding box center [750, 33] width 8 height 8
click at [746, 34] on div "Get Image URL Save Preview Close DEV MODE Help Design Panel Site Comments Team …" at bounding box center [497, 238] width 995 height 476
click at [746, 34] on div at bounding box center [497, 238] width 995 height 476
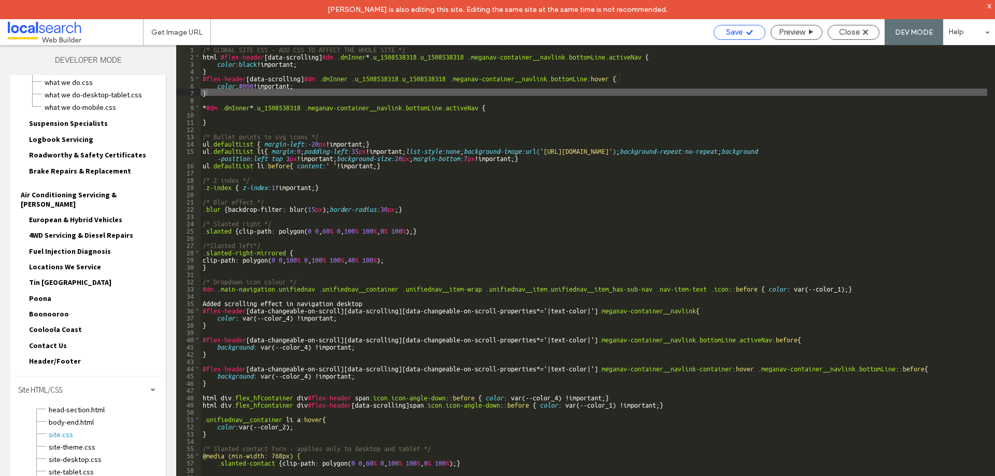
click at [746, 34] on icon at bounding box center [750, 33] width 8 height 8
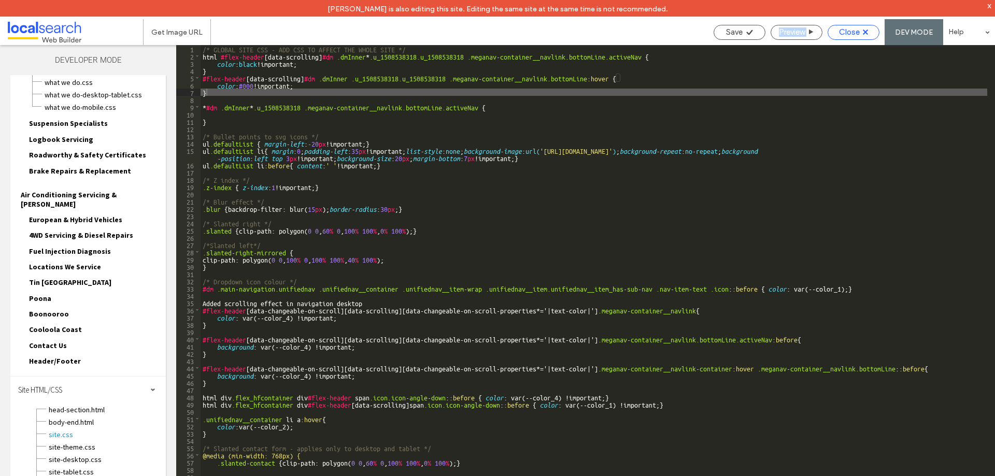
click at [859, 32] on span "Close" at bounding box center [849, 31] width 21 height 9
